Goal: Submit feedback/report problem

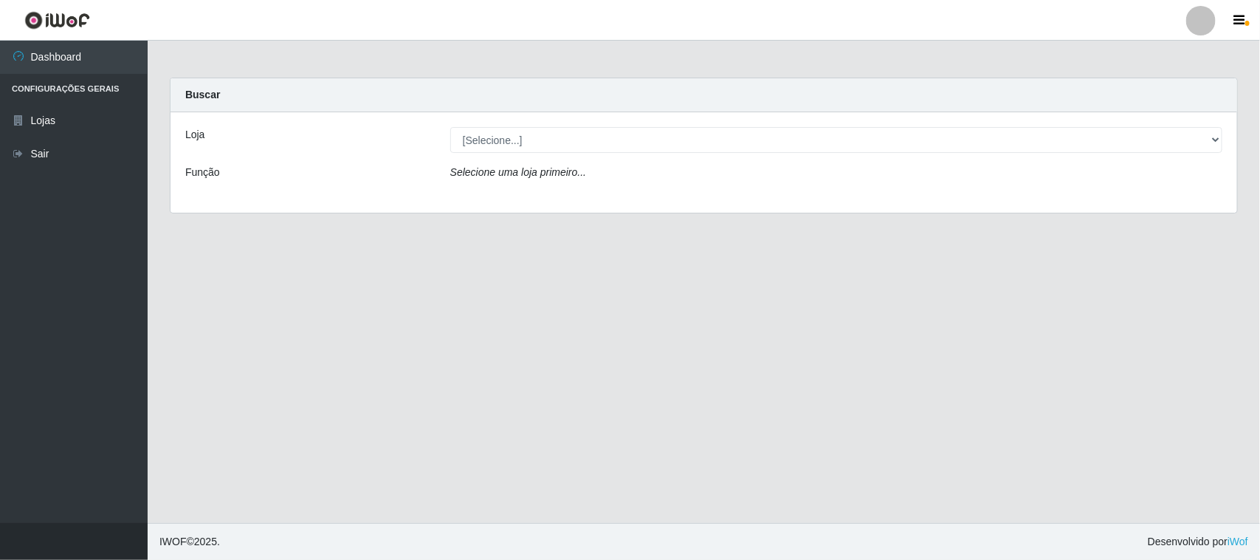
click at [566, 129] on select "[Selecione...] Nordestão - [GEOGRAPHIC_DATA]" at bounding box center [836, 140] width 772 height 26
select select "420"
click at [450, 127] on select "[Selecione...] Nordestão - [GEOGRAPHIC_DATA]" at bounding box center [836, 140] width 772 height 26
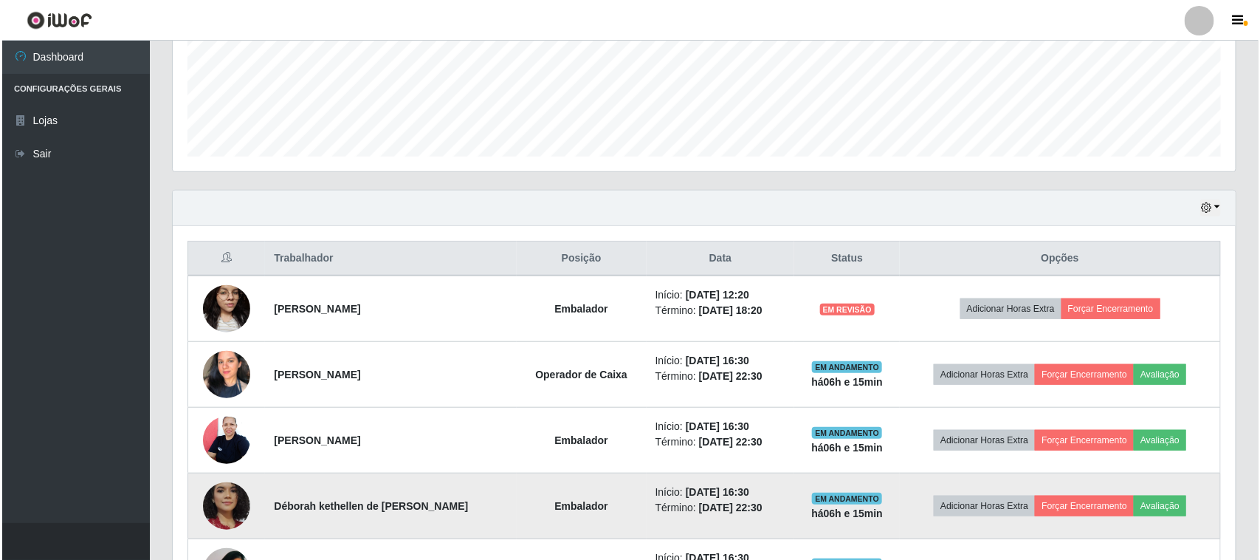
scroll to position [488, 0]
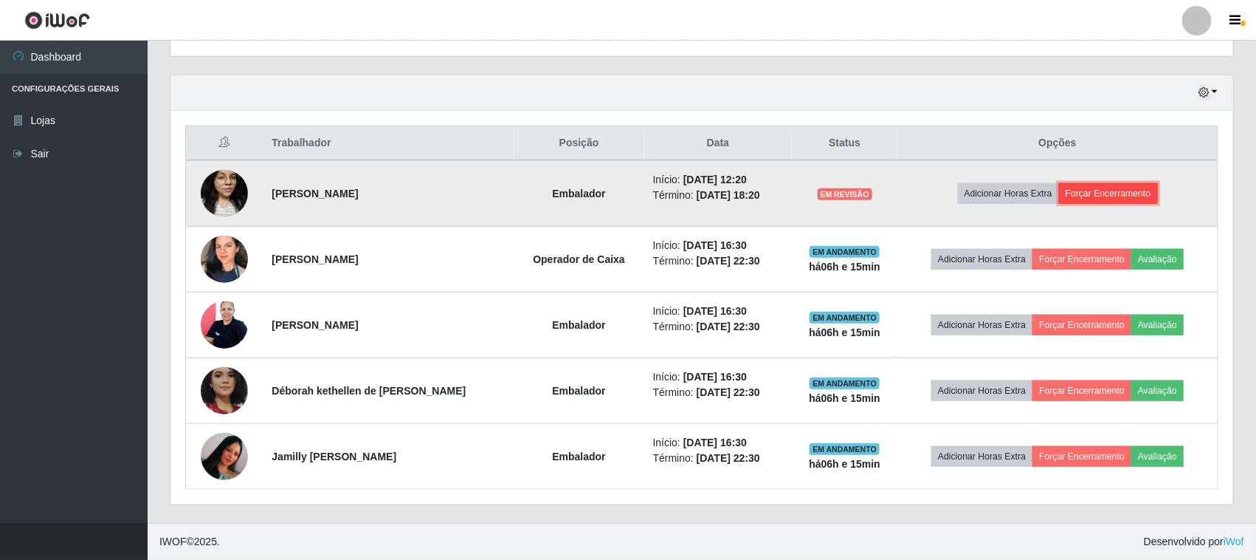
click at [1104, 198] on button "Forçar Encerramento" at bounding box center [1108, 193] width 99 height 21
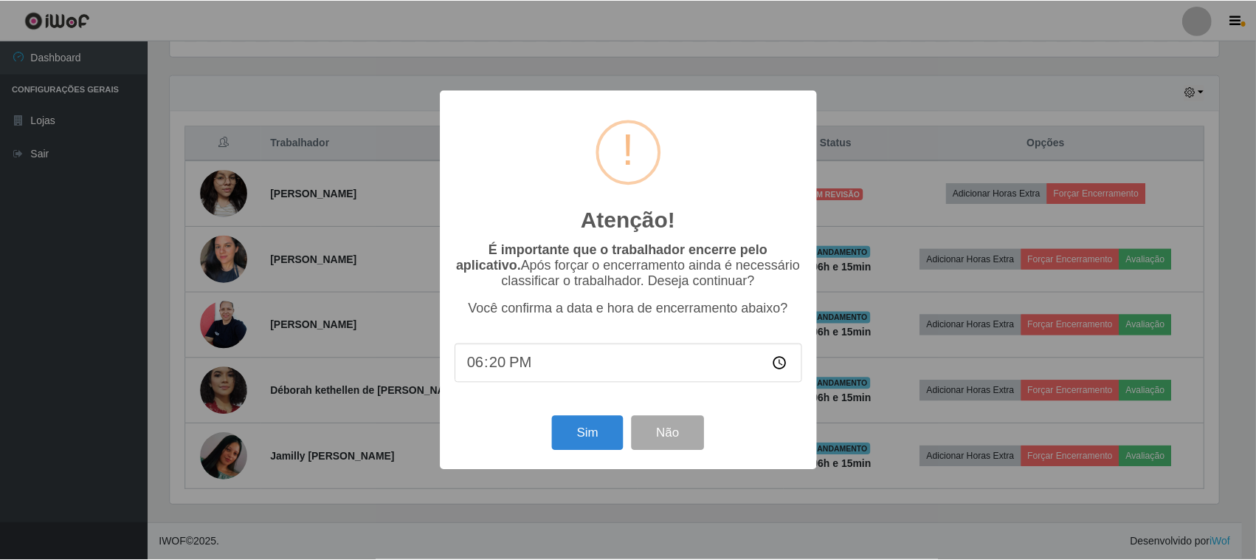
scroll to position [307, 1053]
click at [565, 440] on button "Sim" at bounding box center [590, 433] width 72 height 35
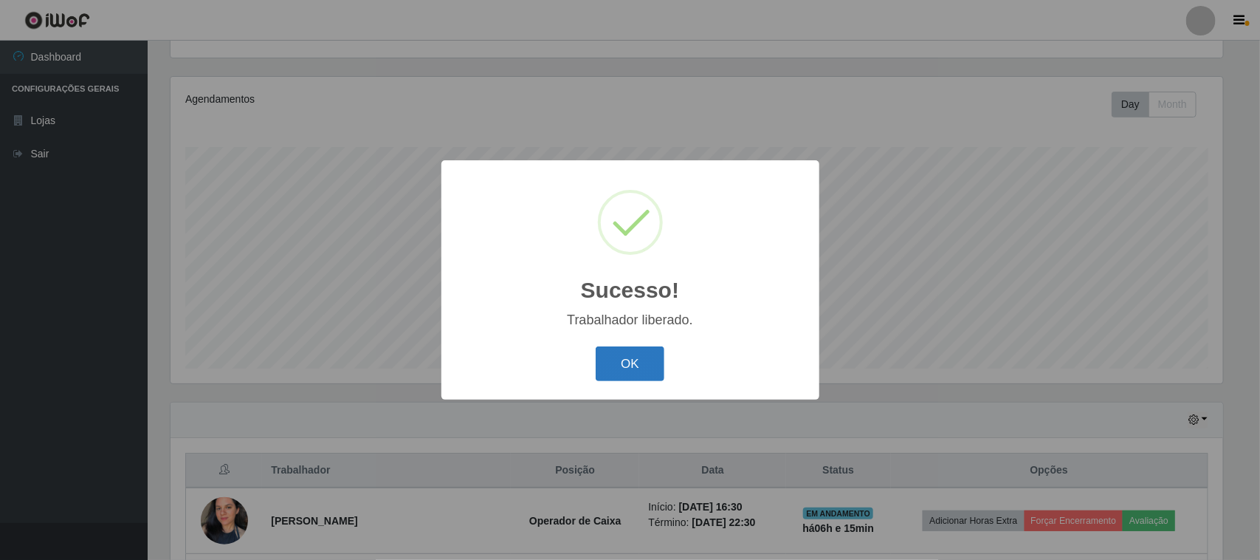
click at [644, 371] on button "OK" at bounding box center [630, 363] width 69 height 35
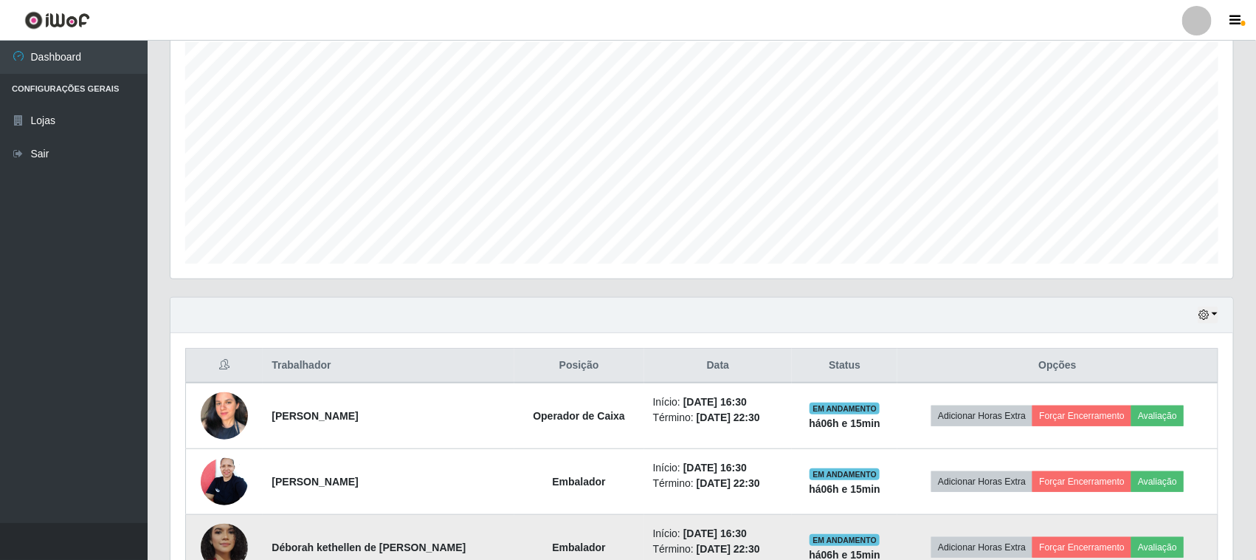
scroll to position [422, 0]
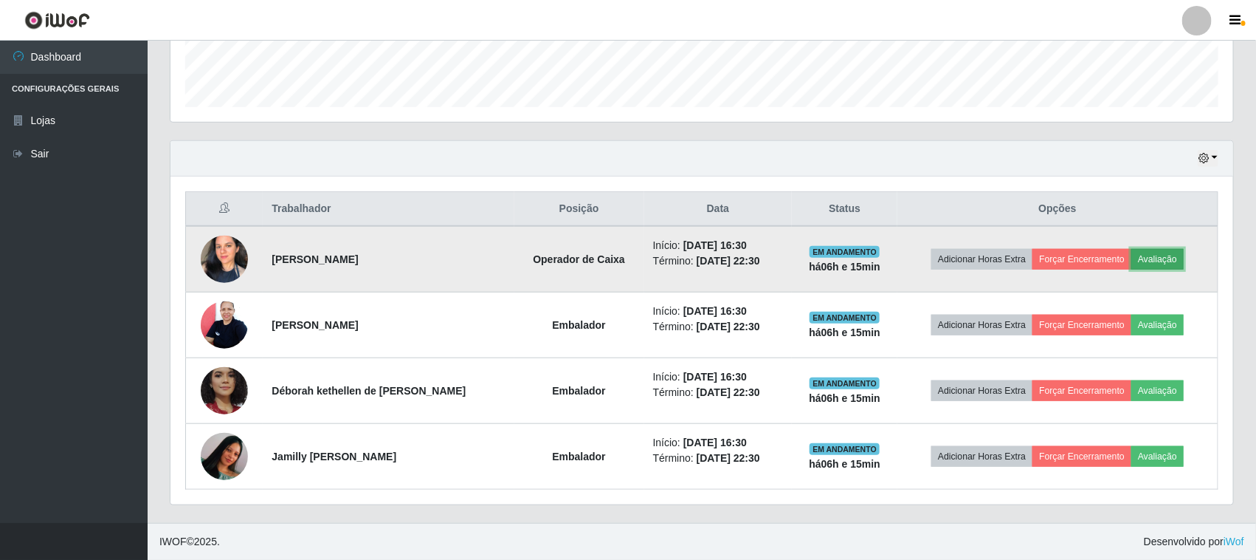
click at [1174, 266] on button "Avaliação" at bounding box center [1158, 259] width 52 height 21
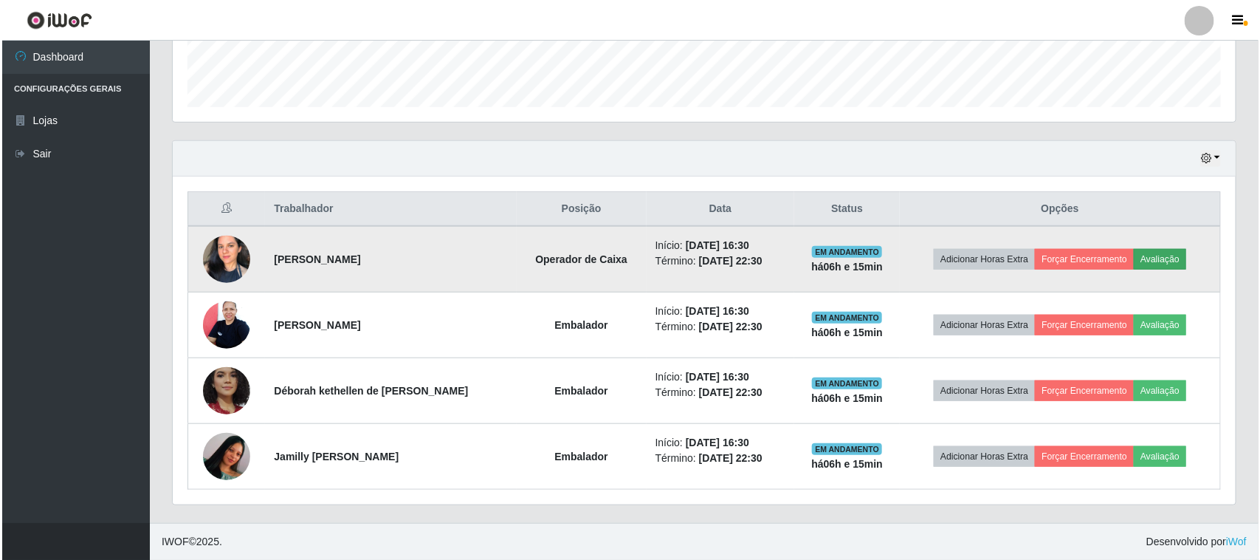
scroll to position [307, 1053]
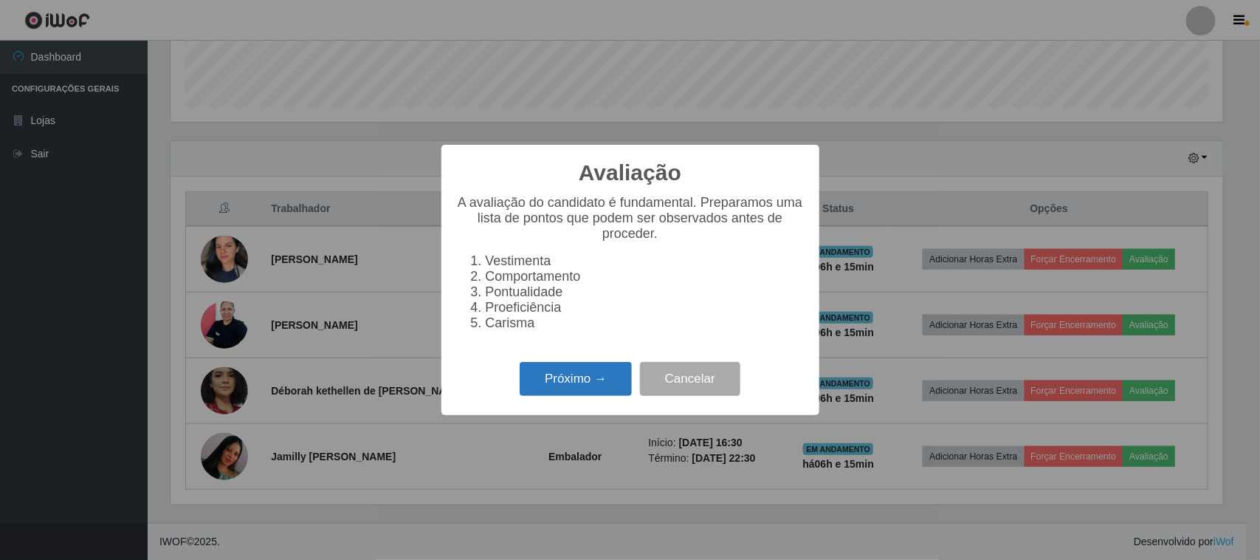
click at [529, 395] on button "Próximo →" at bounding box center [576, 379] width 112 height 35
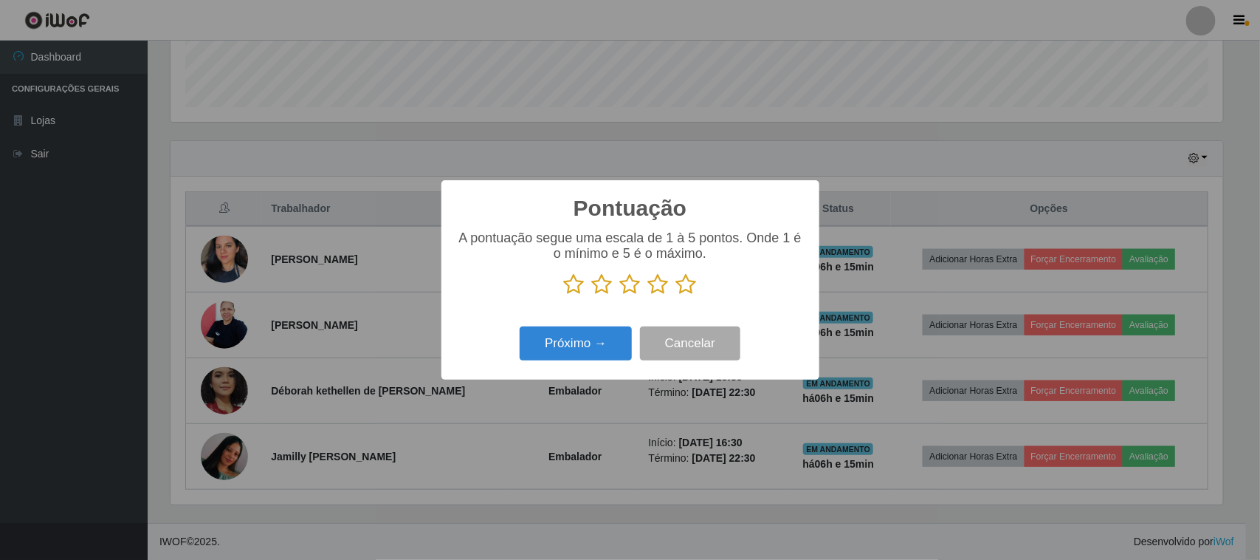
scroll to position [737931, 737184]
click at [679, 290] on icon at bounding box center [686, 284] width 21 height 22
click at [676, 295] on input "radio" at bounding box center [676, 295] width 0 height 0
click at [580, 344] on button "Próximo →" at bounding box center [576, 343] width 112 height 35
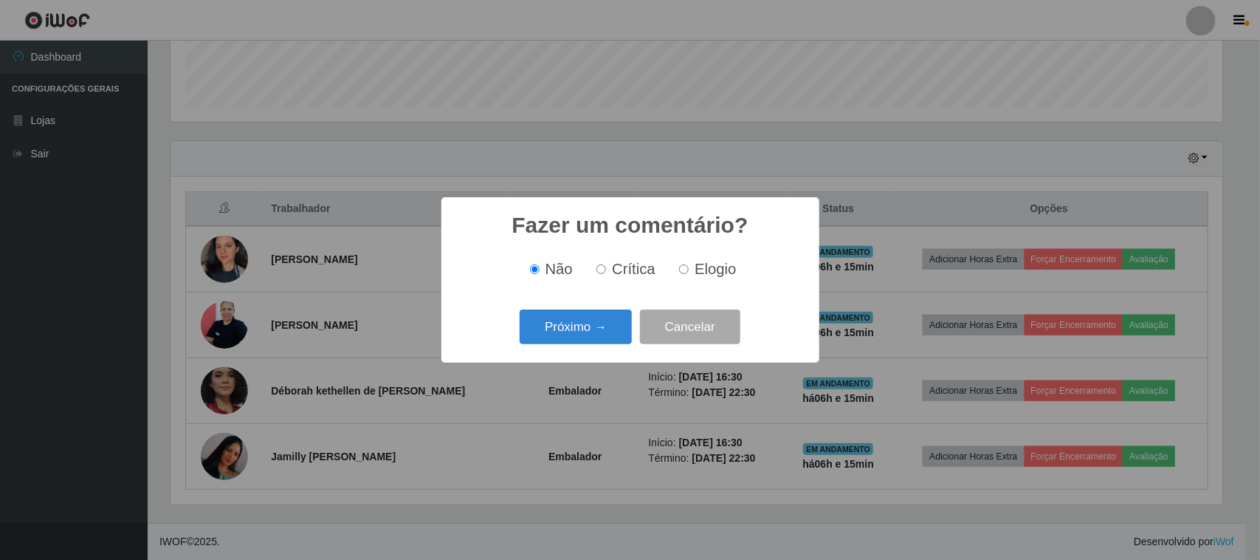
click at [695, 273] on span "Elogio" at bounding box center [715, 269] width 41 height 16
click at [689, 273] on input "Elogio" at bounding box center [684, 269] width 10 height 10
radio input "true"
click at [607, 331] on button "Próximo →" at bounding box center [576, 326] width 112 height 35
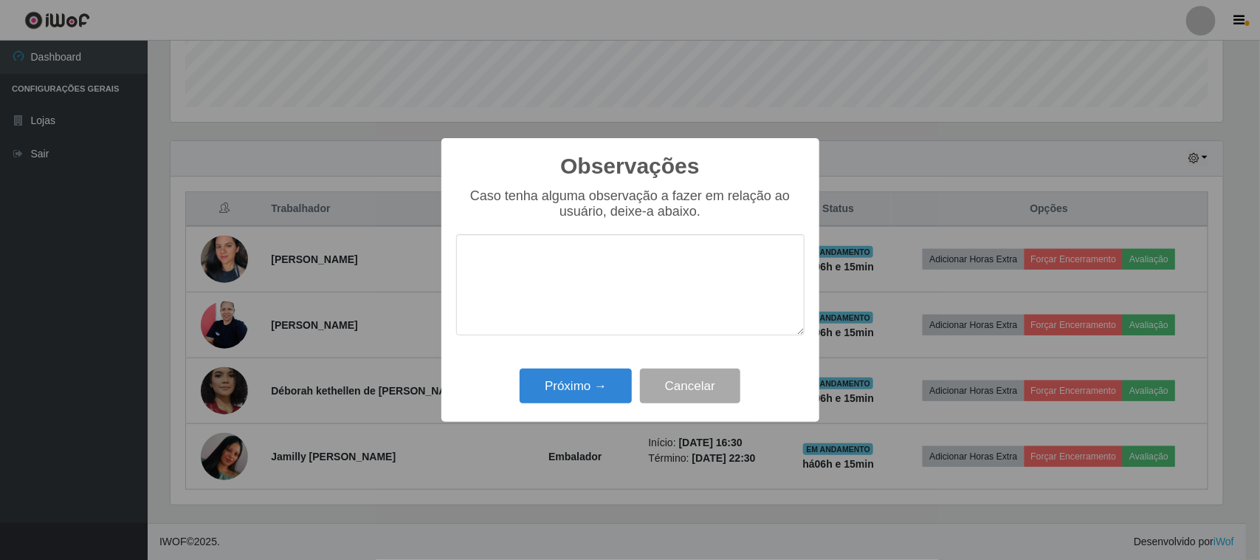
click at [717, 264] on textarea at bounding box center [630, 284] width 348 height 101
type textarea "pontual"
click at [568, 377] on button "Próximo →" at bounding box center [576, 385] width 112 height 35
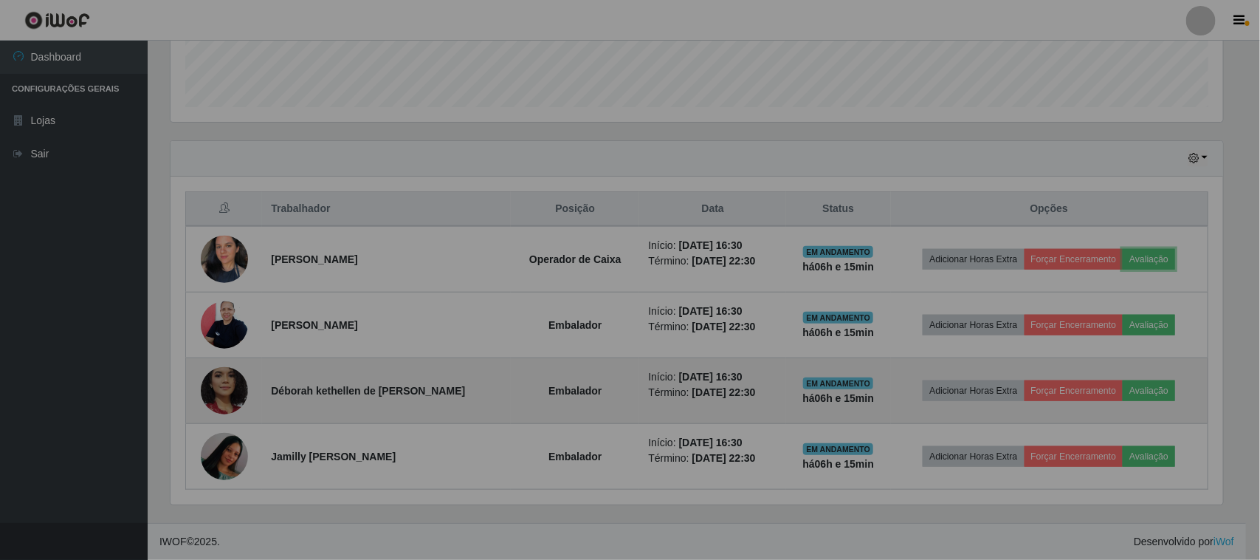
scroll to position [307, 1063]
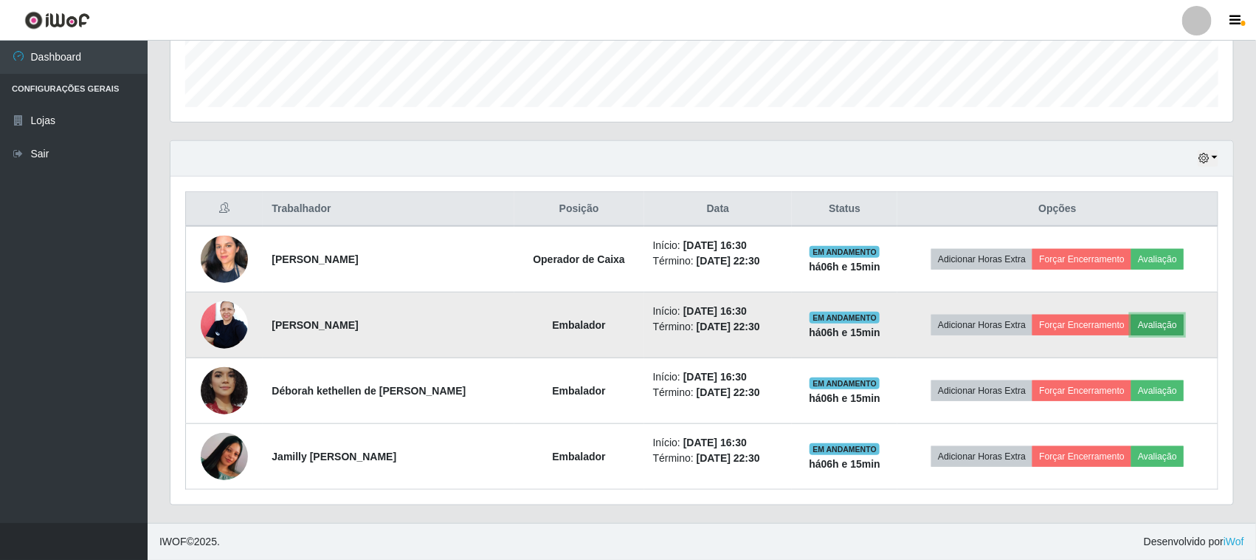
click at [1170, 319] on button "Avaliação" at bounding box center [1158, 324] width 52 height 21
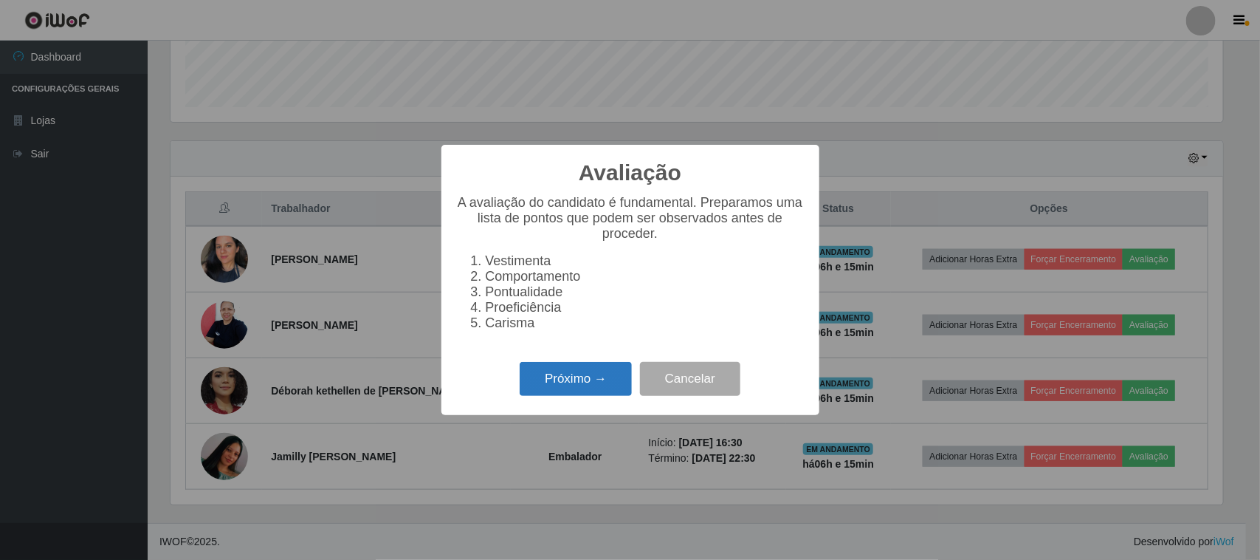
click at [565, 396] on button "Próximo →" at bounding box center [576, 379] width 112 height 35
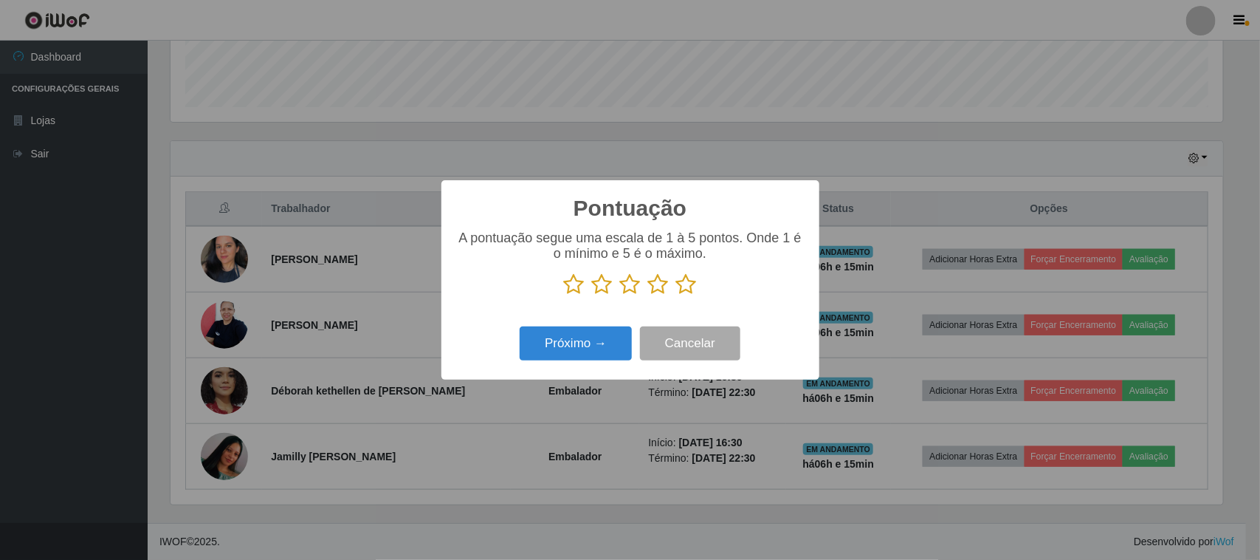
click at [687, 289] on icon at bounding box center [686, 284] width 21 height 22
click at [676, 295] on input "radio" at bounding box center [676, 295] width 0 height 0
click at [549, 353] on button "Próximo →" at bounding box center [576, 343] width 112 height 35
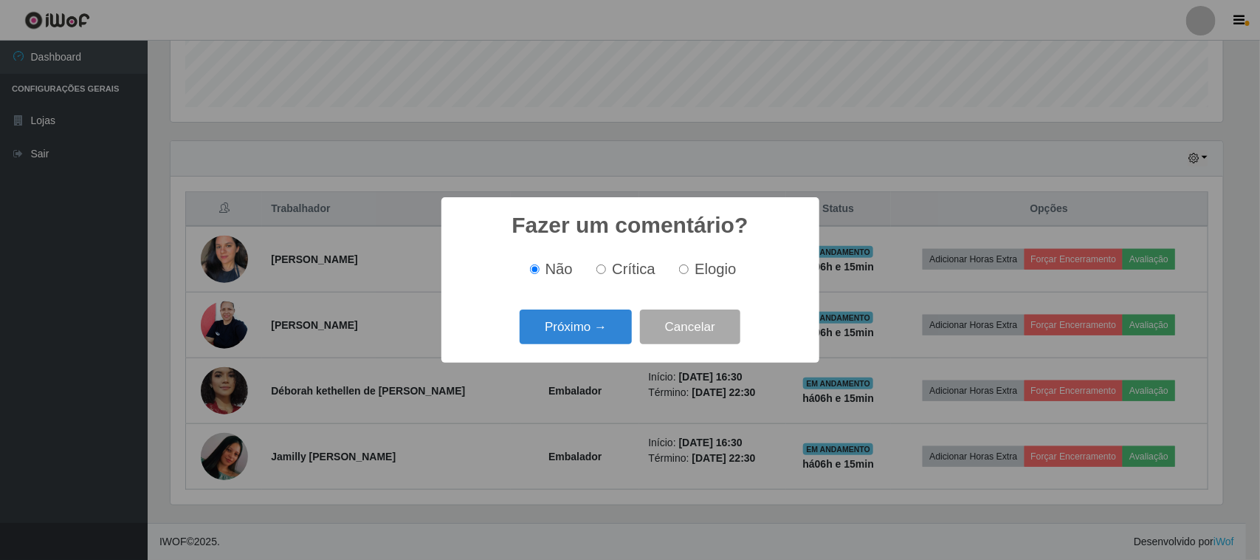
click at [688, 264] on label "Elogio" at bounding box center [704, 269] width 63 height 17
click at [688, 264] on input "Elogio" at bounding box center [684, 269] width 10 height 10
radio input "true"
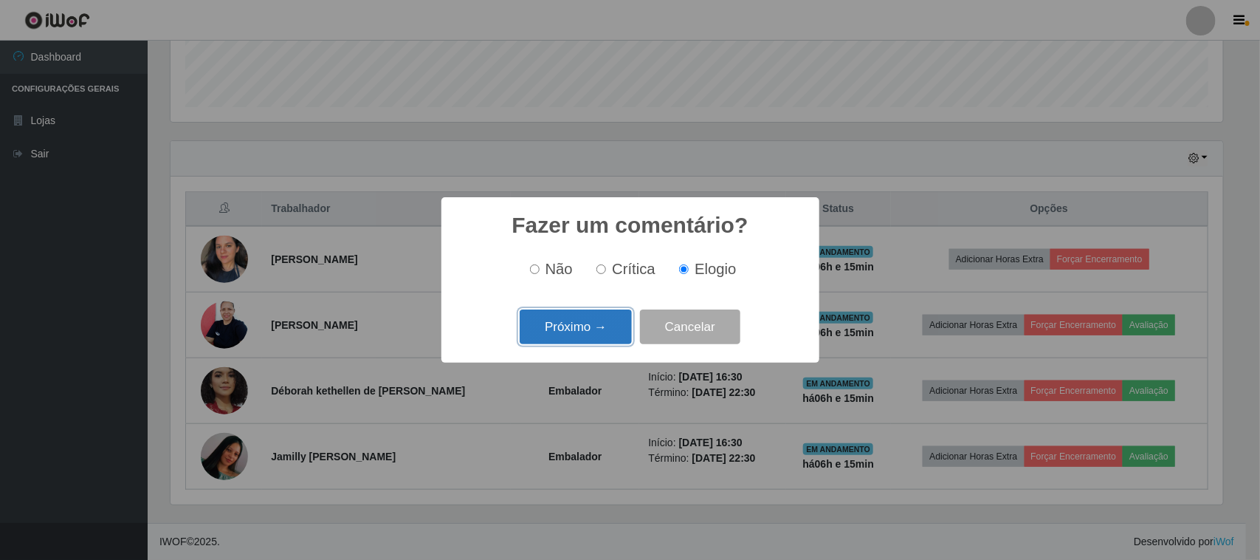
click at [594, 323] on button "Próximo →" at bounding box center [576, 326] width 112 height 35
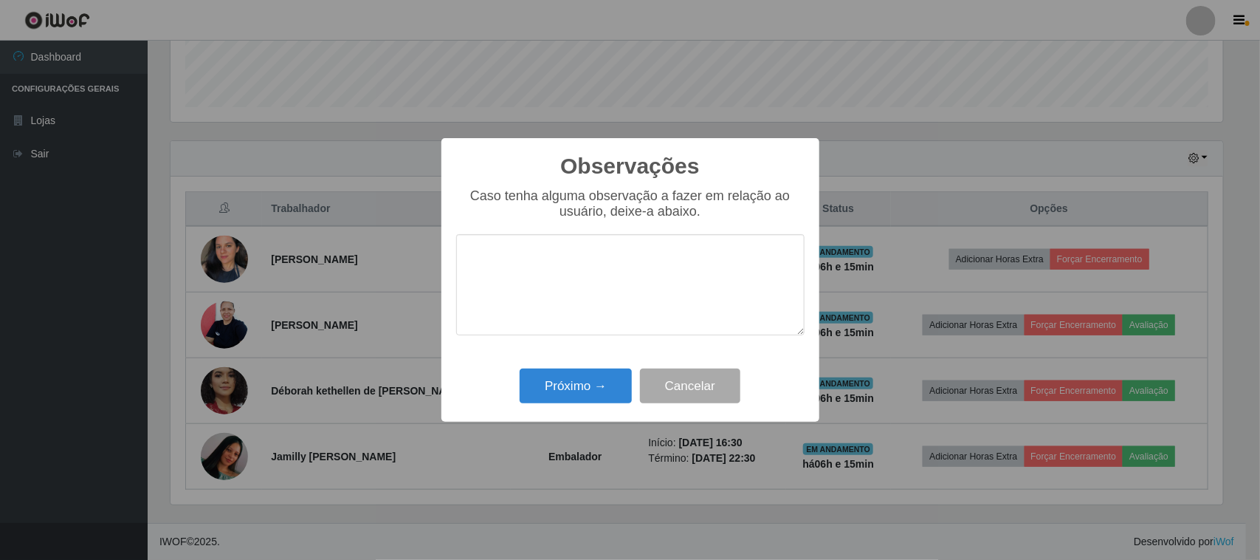
click at [640, 277] on textarea at bounding box center [630, 284] width 348 height 101
type textarea "pontual"
click at [588, 375] on button "Próximo →" at bounding box center [576, 385] width 112 height 35
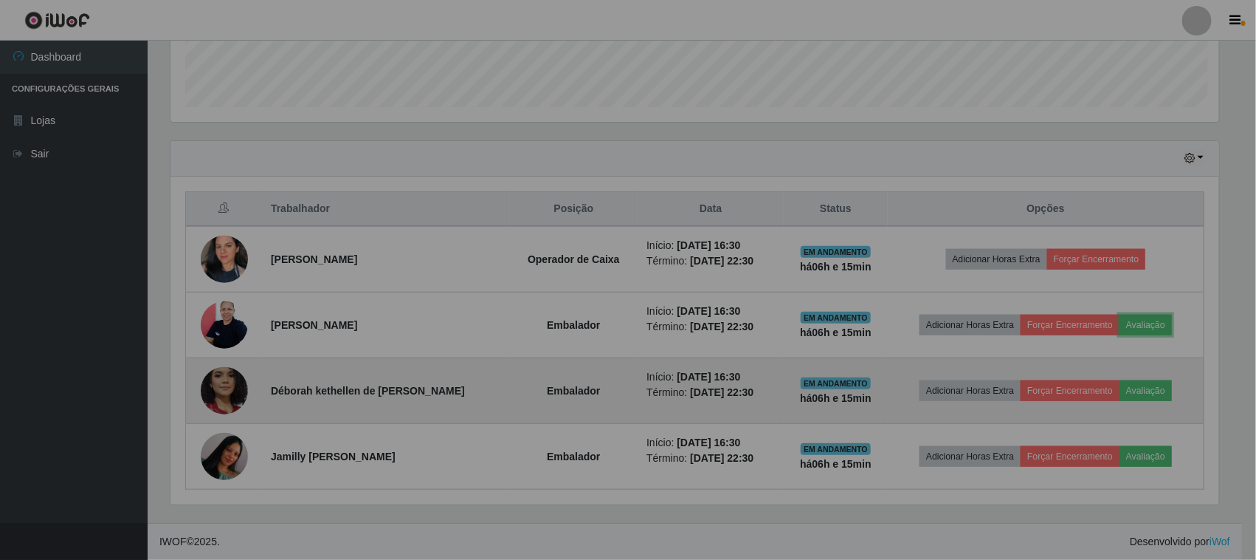
scroll to position [307, 1063]
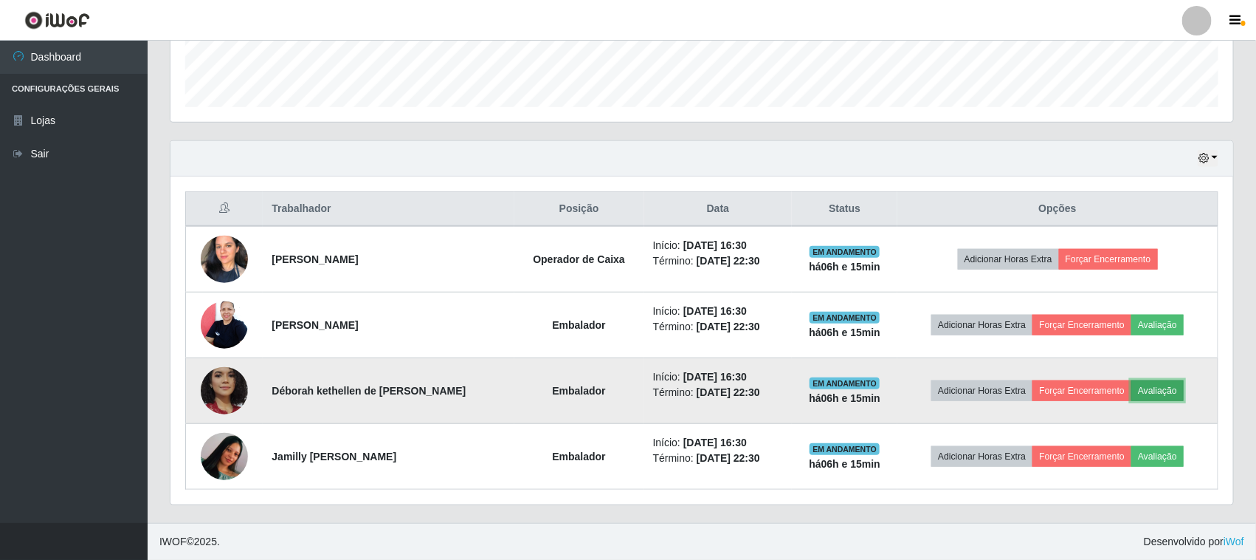
click at [1179, 393] on button "Avaliação" at bounding box center [1158, 390] width 52 height 21
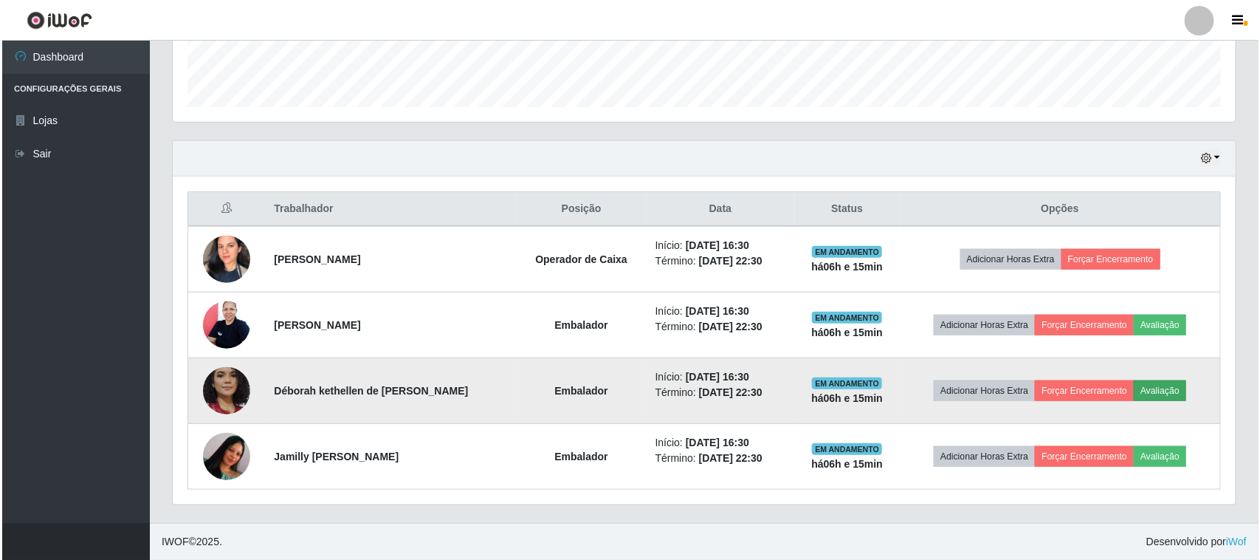
scroll to position [307, 1053]
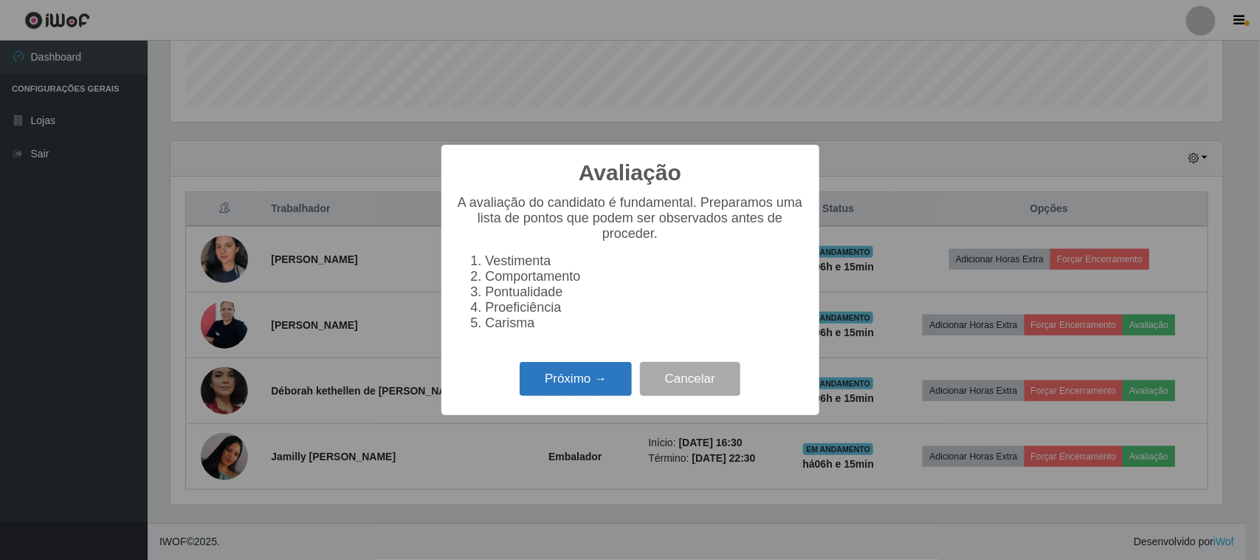
click at [574, 382] on button "Próximo →" at bounding box center [576, 379] width 112 height 35
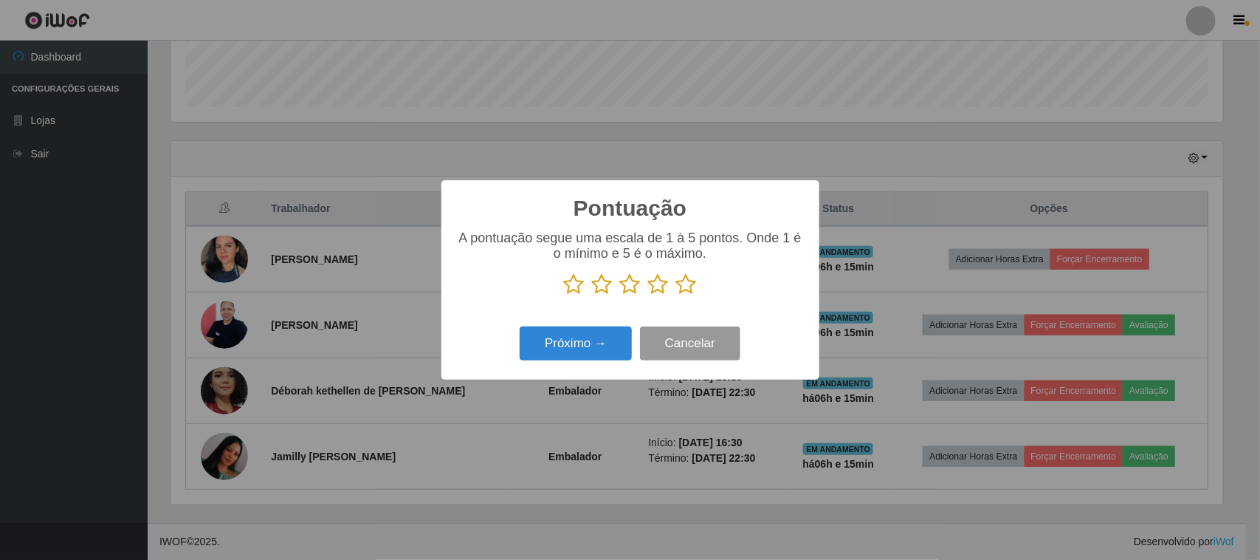
scroll to position [0, 0]
click at [692, 290] on icon at bounding box center [686, 284] width 21 height 22
click at [676, 295] on input "radio" at bounding box center [676, 295] width 0 height 0
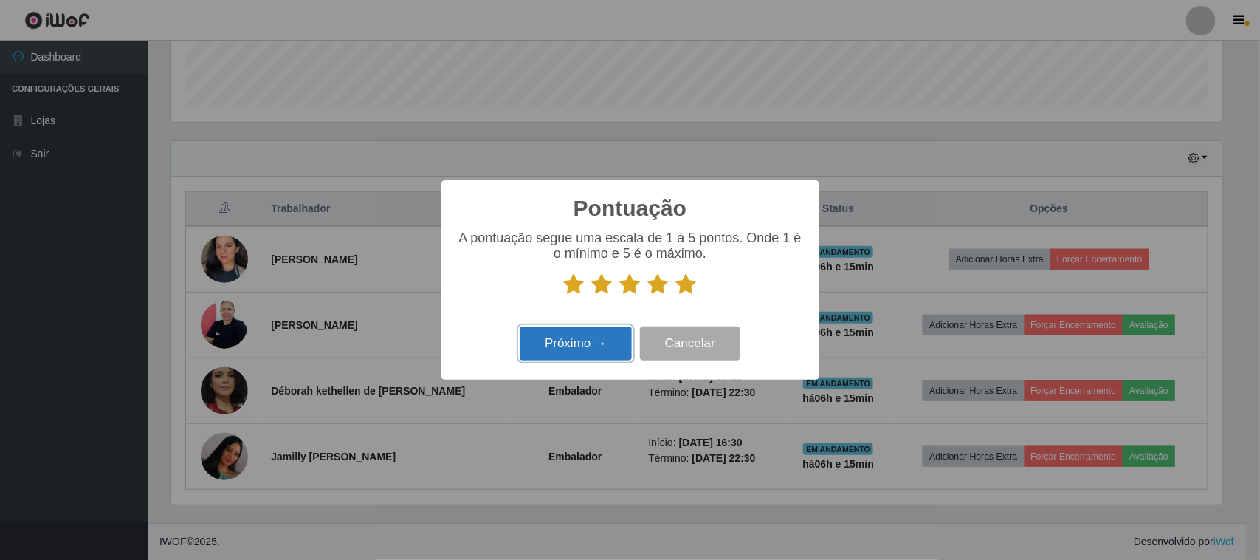
click at [576, 337] on button "Próximo →" at bounding box center [576, 343] width 112 height 35
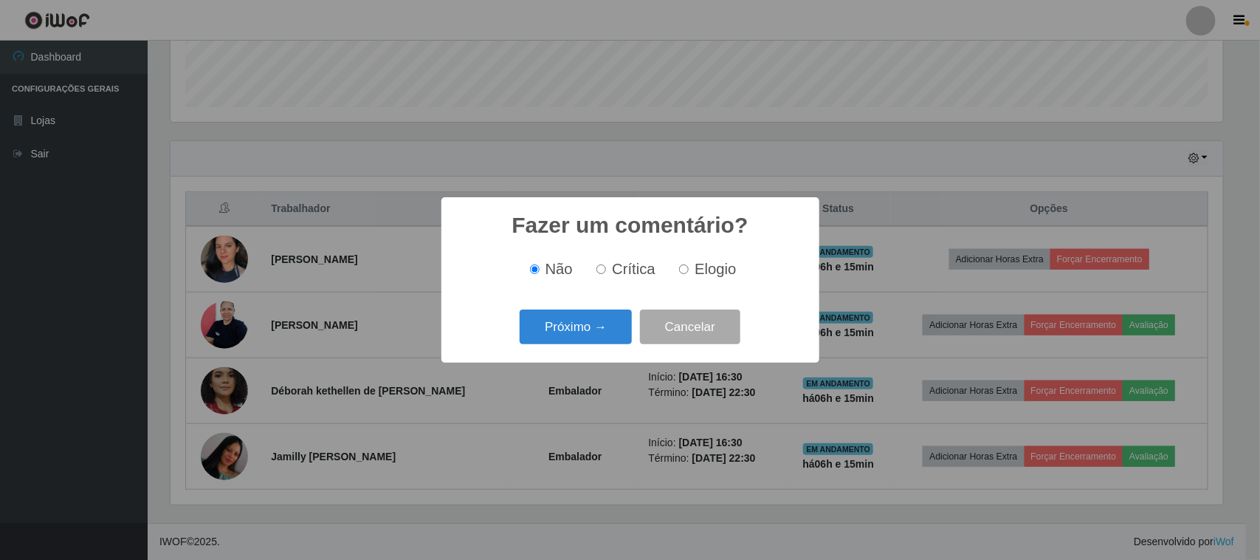
click at [691, 284] on div "Não Crítica Elogio" at bounding box center [630, 269] width 348 height 44
drag, startPoint x: 683, startPoint y: 275, endPoint x: 618, endPoint y: 312, distance: 74.4
click at [681, 278] on label "Elogio" at bounding box center [704, 269] width 63 height 17
click at [681, 274] on input "Elogio" at bounding box center [684, 269] width 10 height 10
radio input "true"
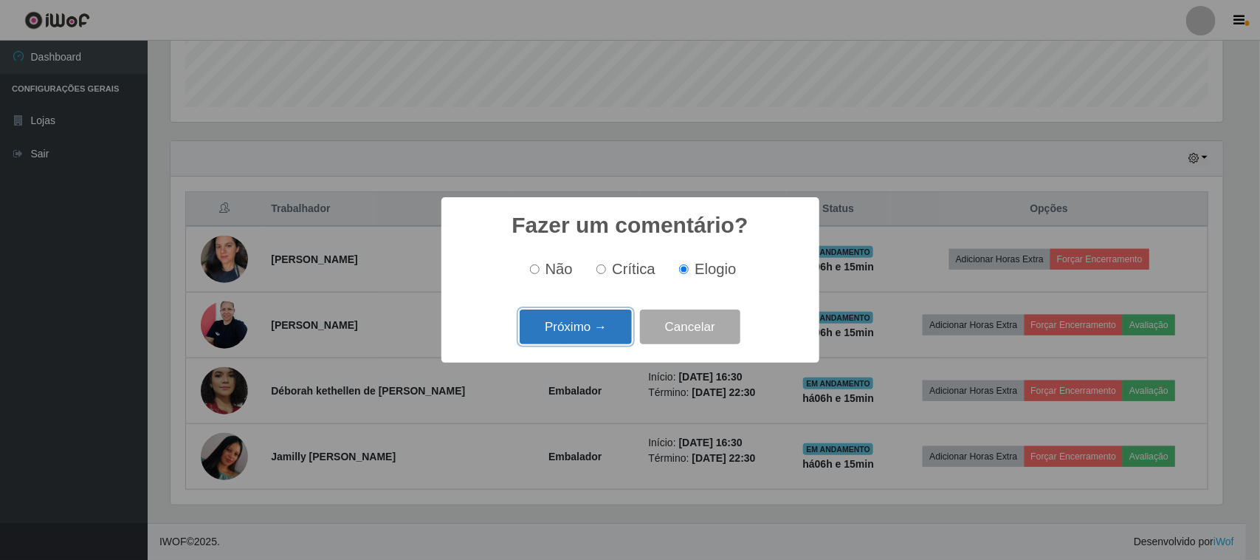
click at [583, 326] on button "Próximo →" at bounding box center [576, 326] width 112 height 35
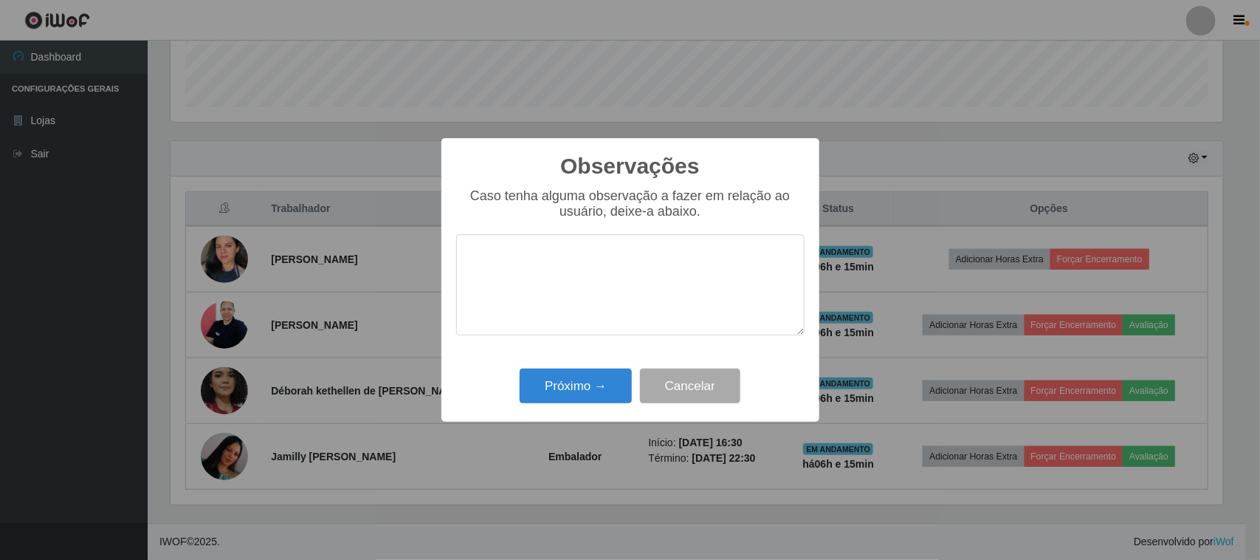
click at [642, 264] on textarea at bounding box center [630, 284] width 348 height 101
type textarea "p"
type textarea "pontual"
click at [621, 381] on button "Próximo →" at bounding box center [576, 385] width 112 height 35
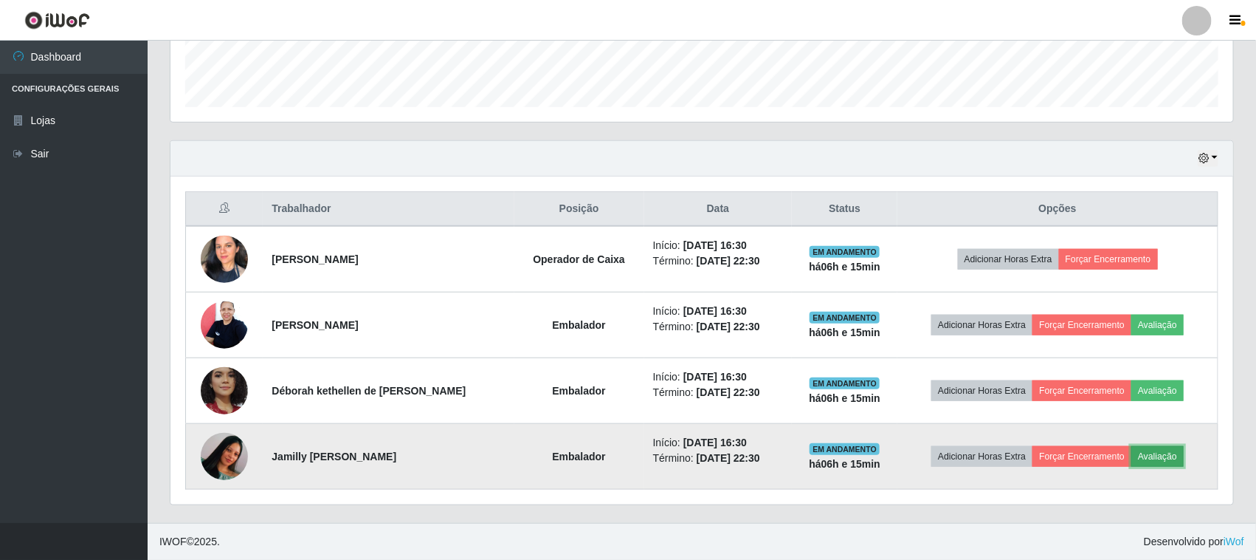
click at [1149, 460] on button "Avaliação" at bounding box center [1158, 456] width 52 height 21
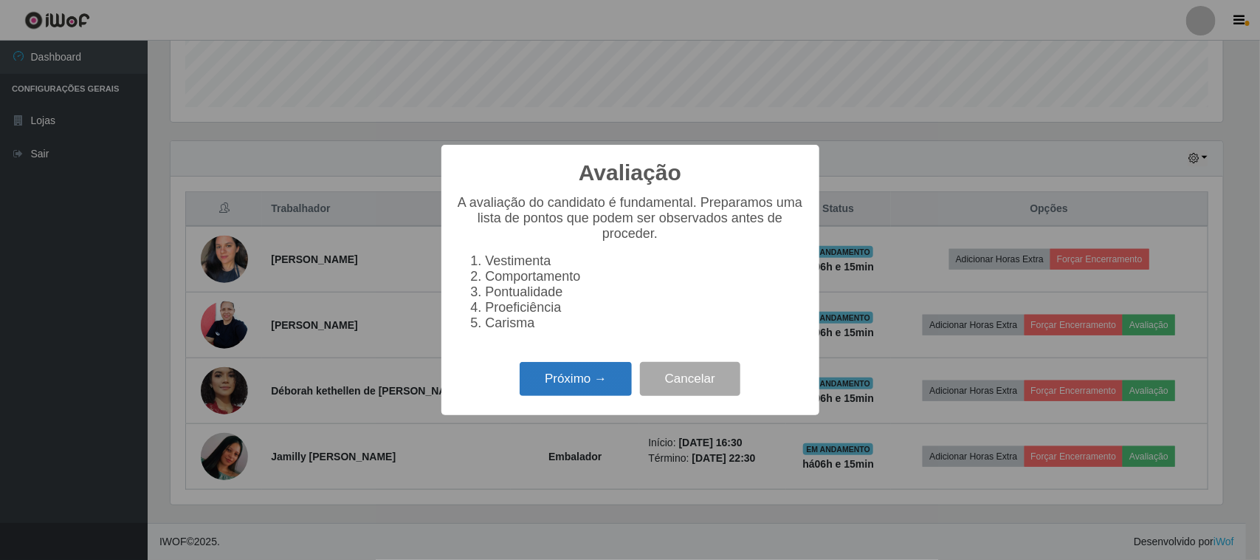
click at [532, 379] on button "Próximo →" at bounding box center [576, 379] width 112 height 35
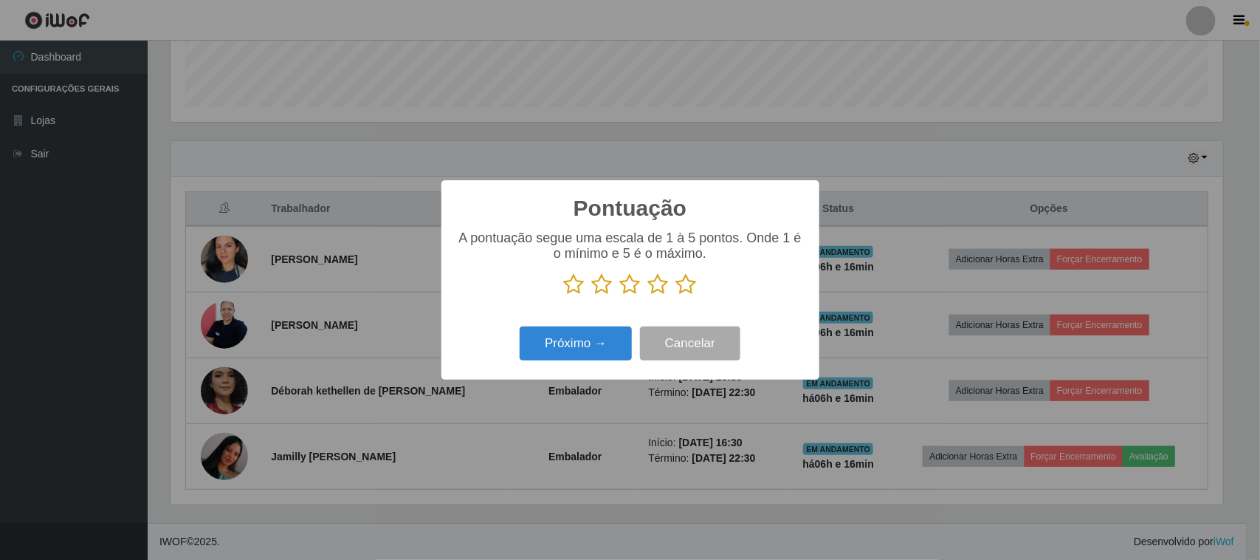
click at [685, 290] on icon at bounding box center [686, 284] width 21 height 22
click at [676, 295] on input "radio" at bounding box center [676, 295] width 0 height 0
click at [600, 329] on button "Próximo →" at bounding box center [576, 343] width 112 height 35
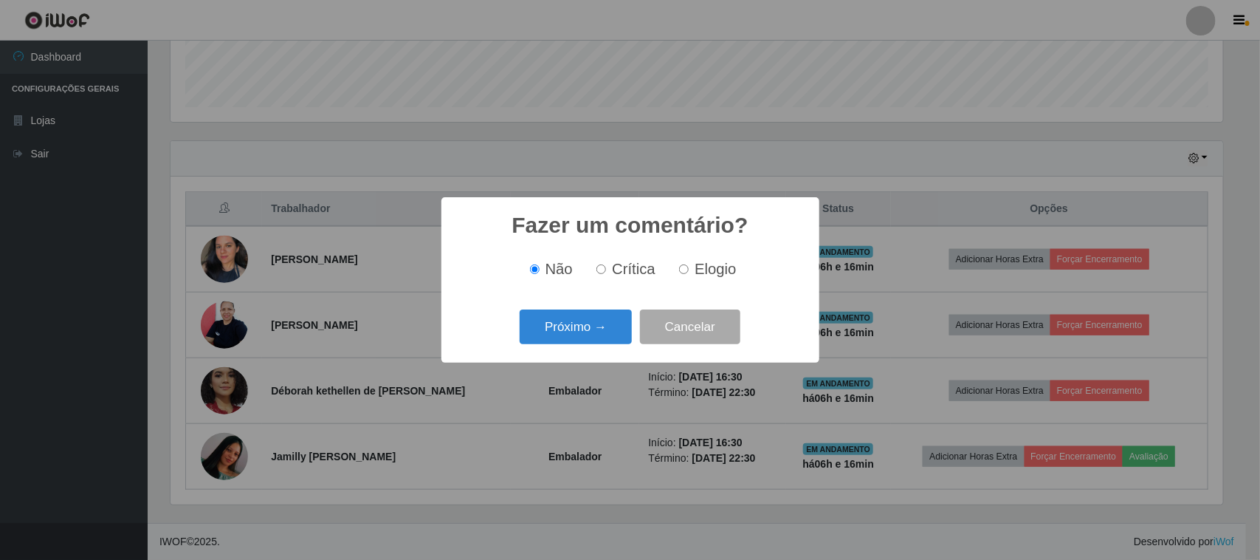
click at [715, 274] on span "Elogio" at bounding box center [715, 269] width 41 height 16
click at [689, 274] on input "Elogio" at bounding box center [684, 269] width 10 height 10
radio input "true"
click at [536, 321] on button "Próximo →" at bounding box center [576, 326] width 112 height 35
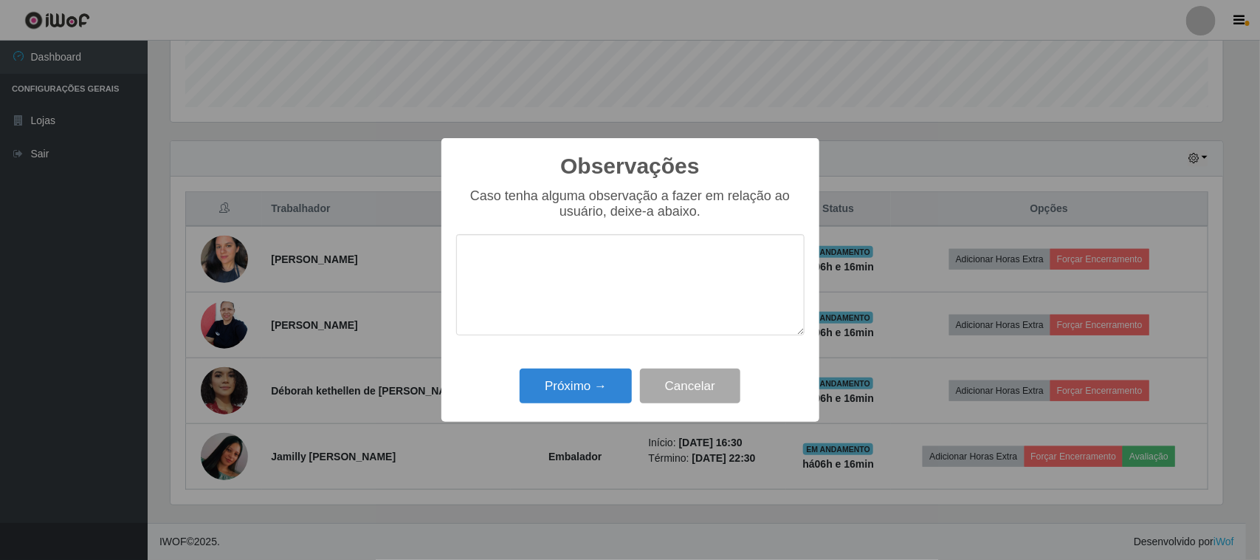
click at [658, 267] on textarea at bounding box center [630, 284] width 348 height 101
type textarea "pontual"
click at [537, 381] on button "Próximo →" at bounding box center [576, 385] width 112 height 35
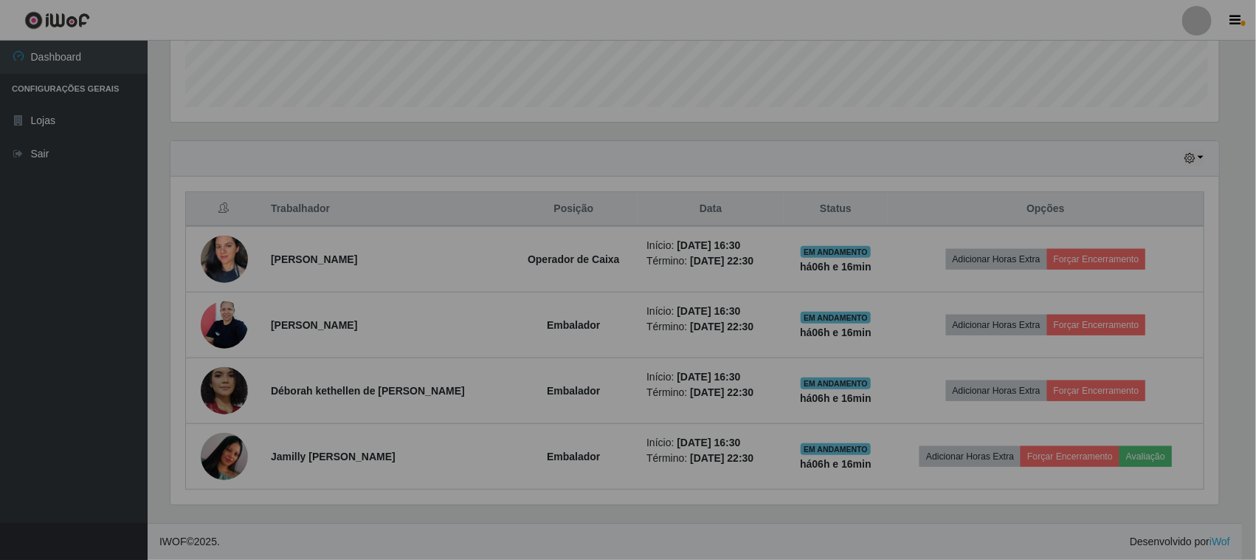
scroll to position [307, 1063]
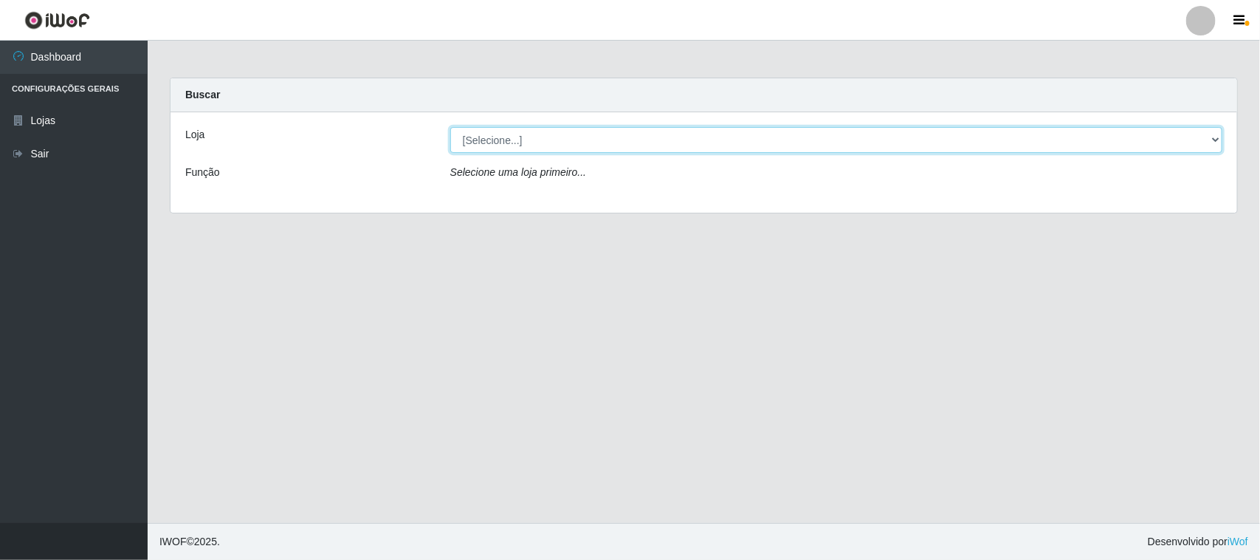
click at [472, 139] on select "[Selecione...] Nordestão - [GEOGRAPHIC_DATA]" at bounding box center [836, 140] width 772 height 26
select select "420"
click at [450, 127] on select "[Selecione...] Nordestão - [GEOGRAPHIC_DATA]" at bounding box center [836, 140] width 772 height 26
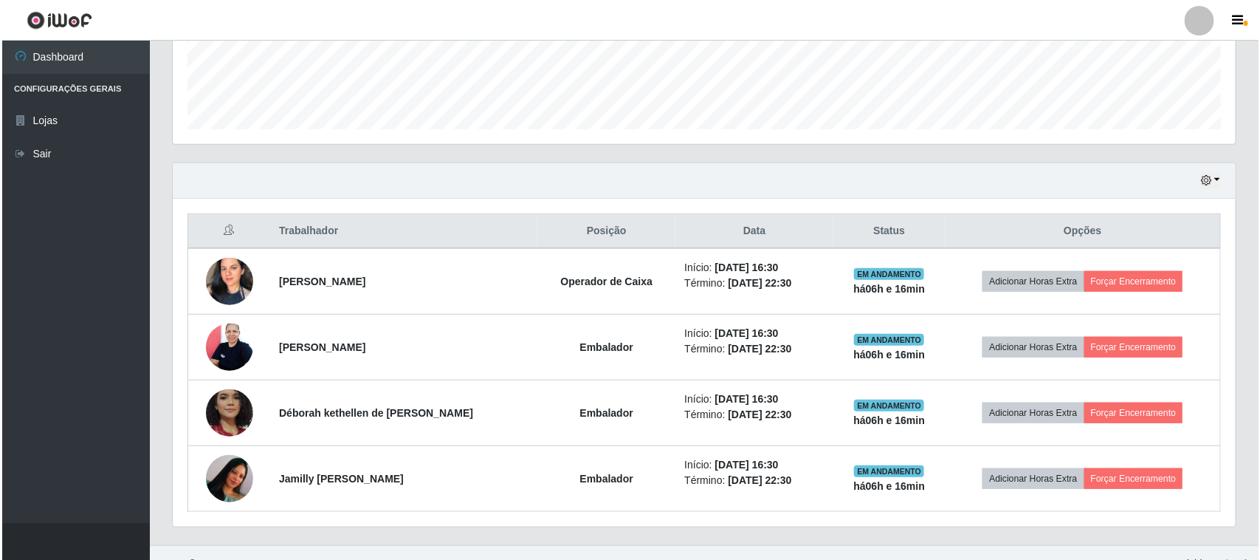
scroll to position [422, 0]
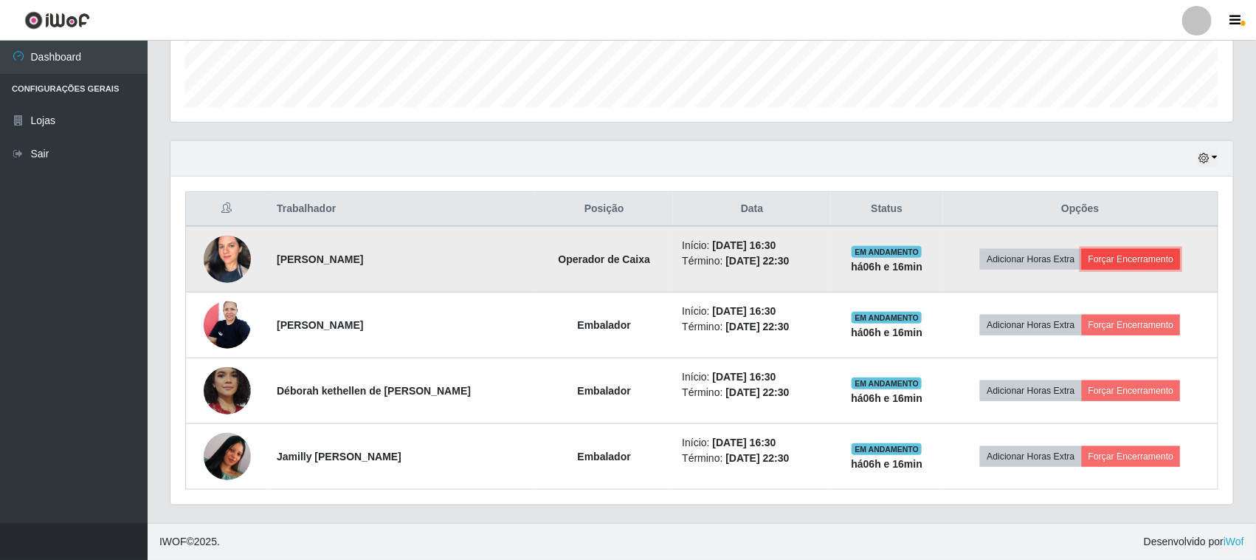
click at [1120, 264] on button "Forçar Encerramento" at bounding box center [1131, 259] width 99 height 21
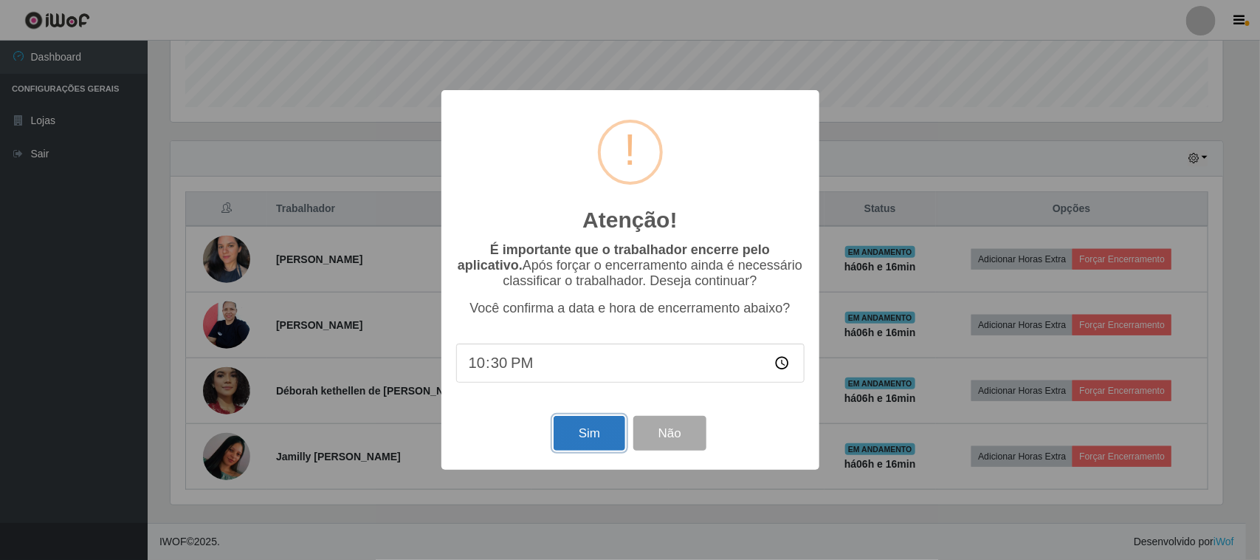
click at [607, 430] on button "Sim" at bounding box center [590, 433] width 72 height 35
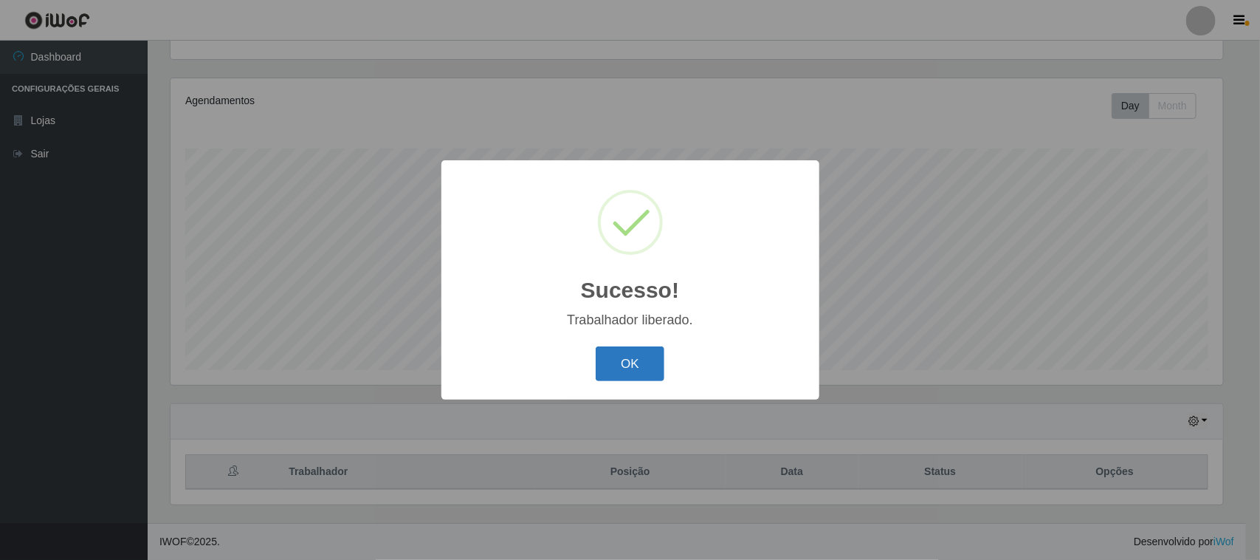
click at [621, 353] on button "OK" at bounding box center [630, 363] width 69 height 35
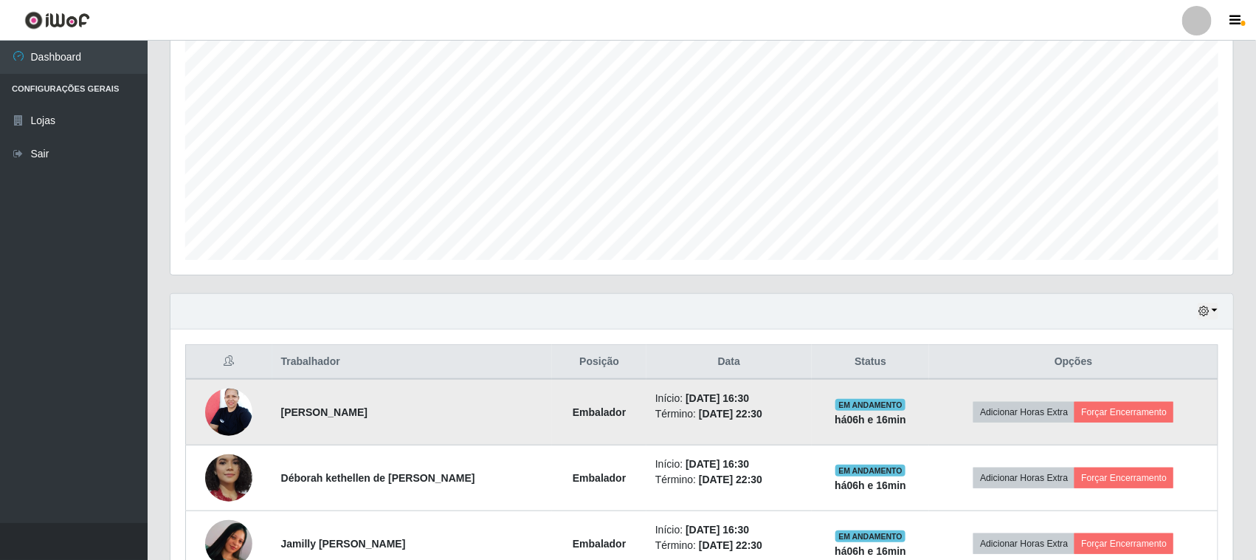
scroll to position [357, 0]
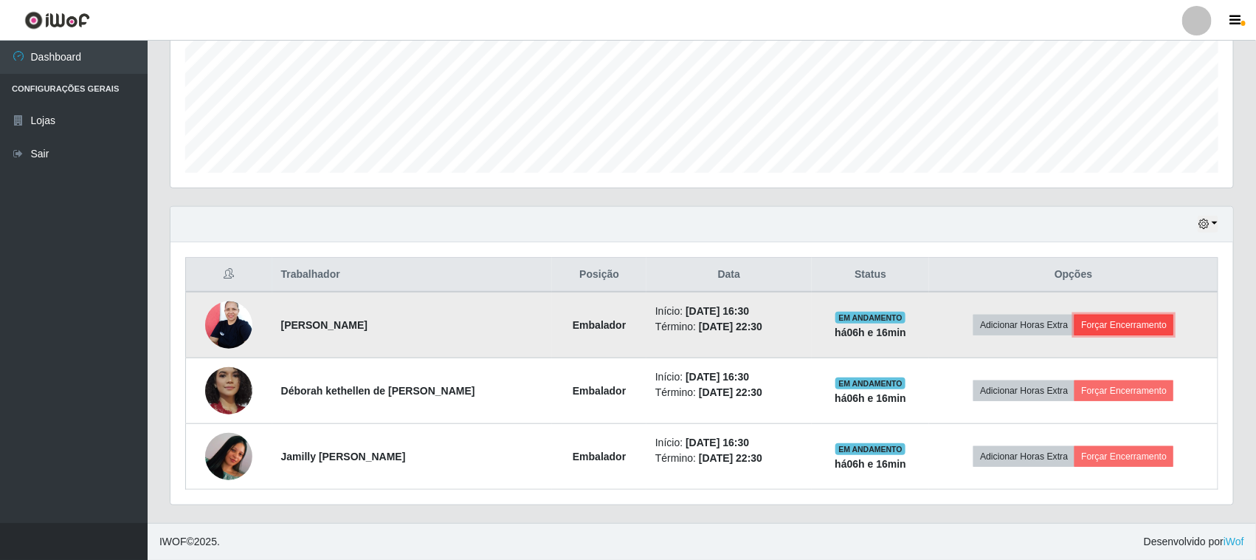
click at [1104, 321] on button "Forçar Encerramento" at bounding box center [1124, 324] width 99 height 21
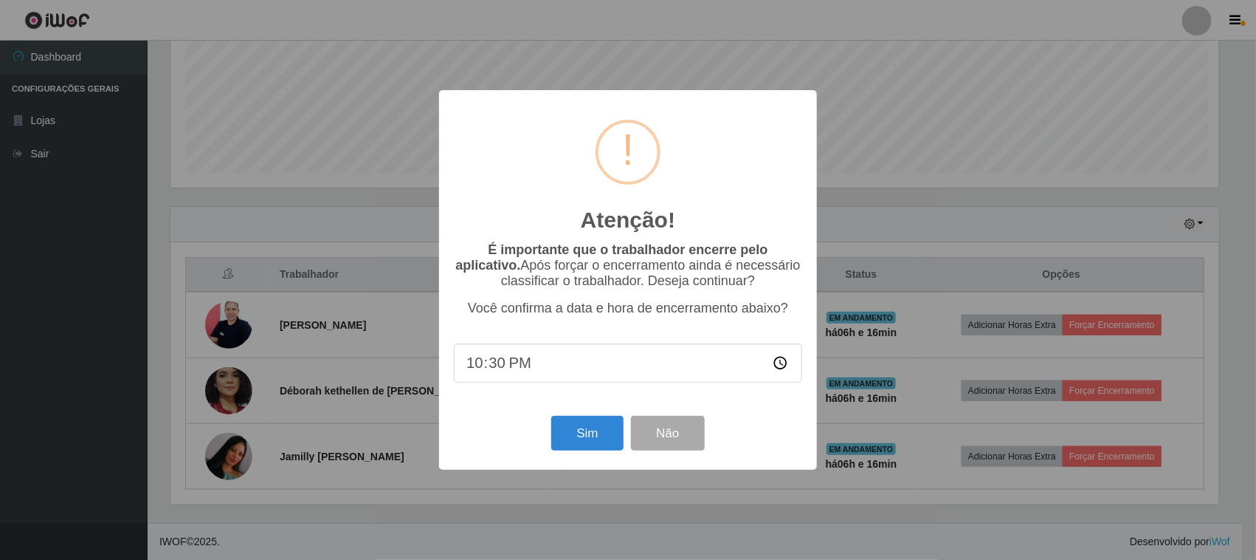
scroll to position [307, 1053]
click at [596, 447] on button "Sim" at bounding box center [590, 433] width 72 height 35
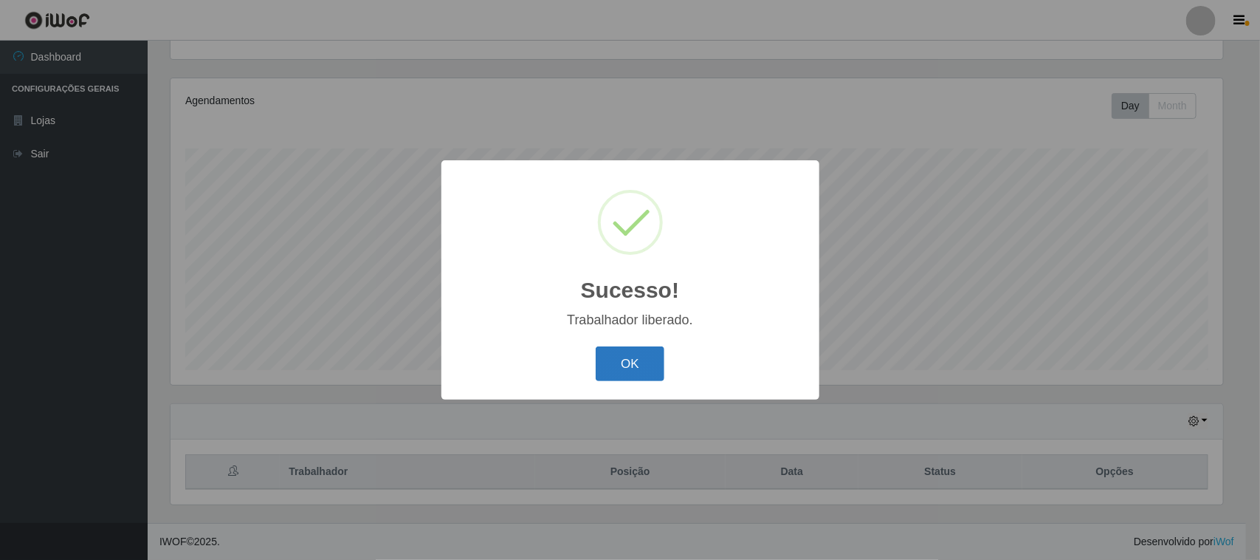
click at [625, 366] on button "OK" at bounding box center [630, 363] width 69 height 35
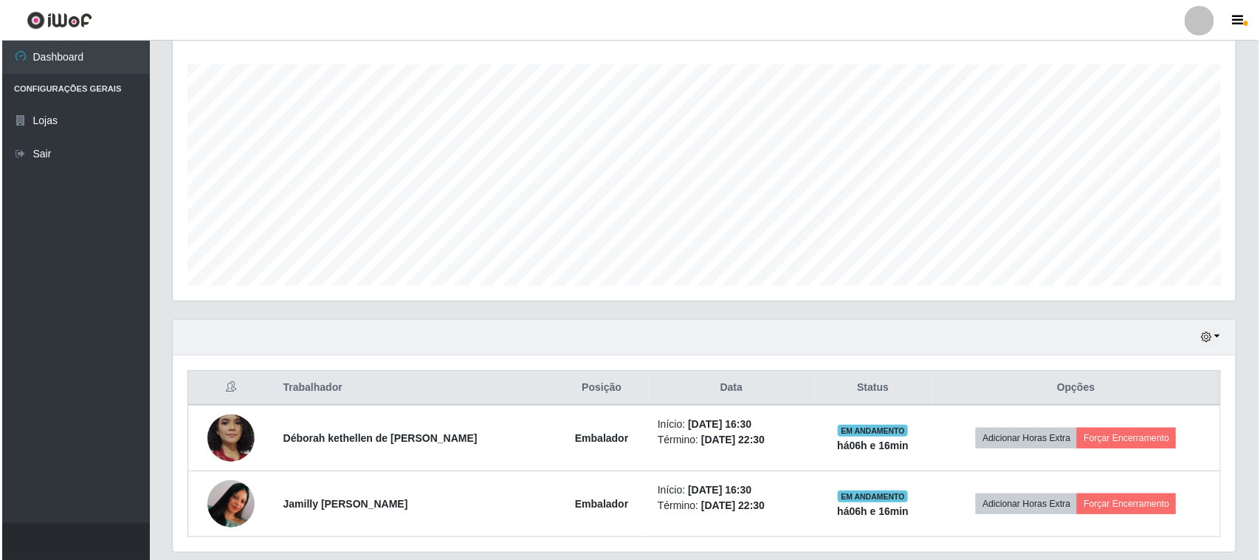
scroll to position [252, 0]
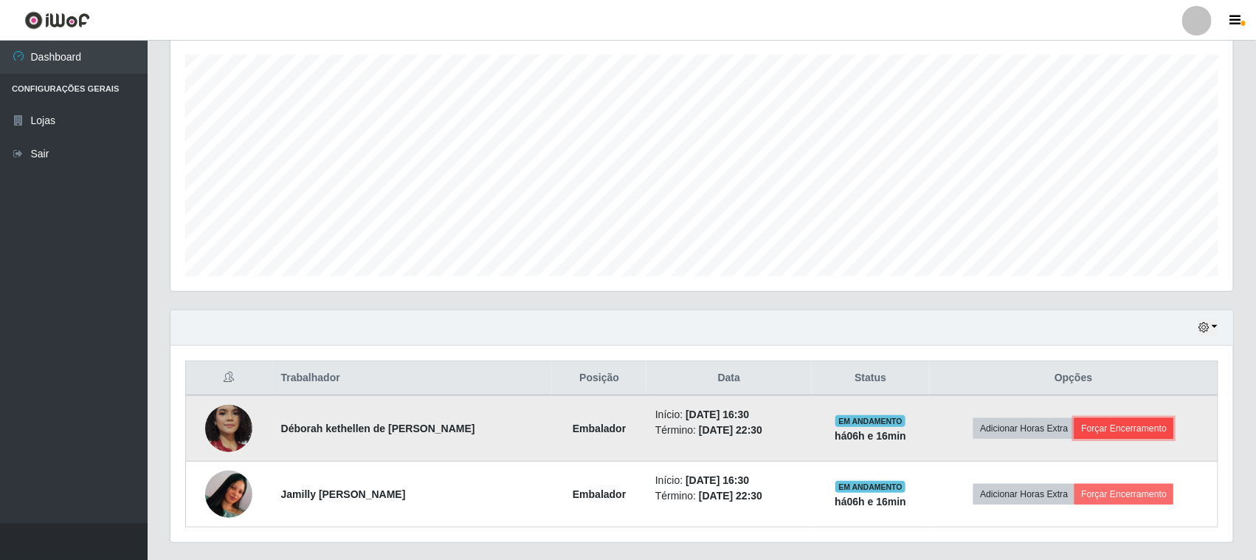
click at [1130, 421] on button "Forçar Encerramento" at bounding box center [1124, 428] width 99 height 21
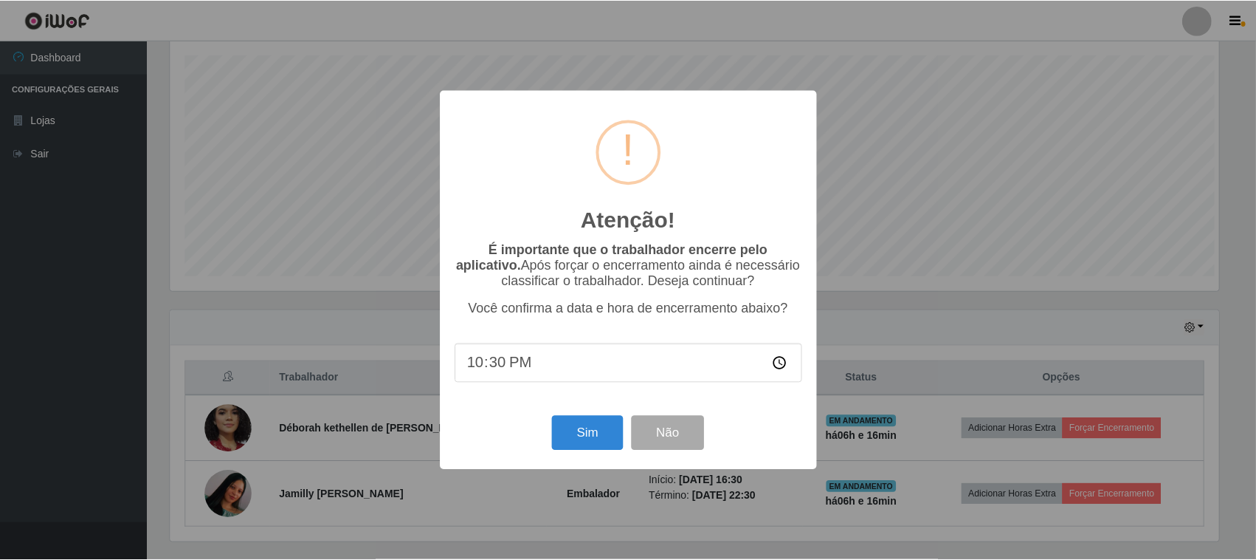
scroll to position [307, 1053]
click at [588, 437] on button "Sim" at bounding box center [590, 433] width 72 height 35
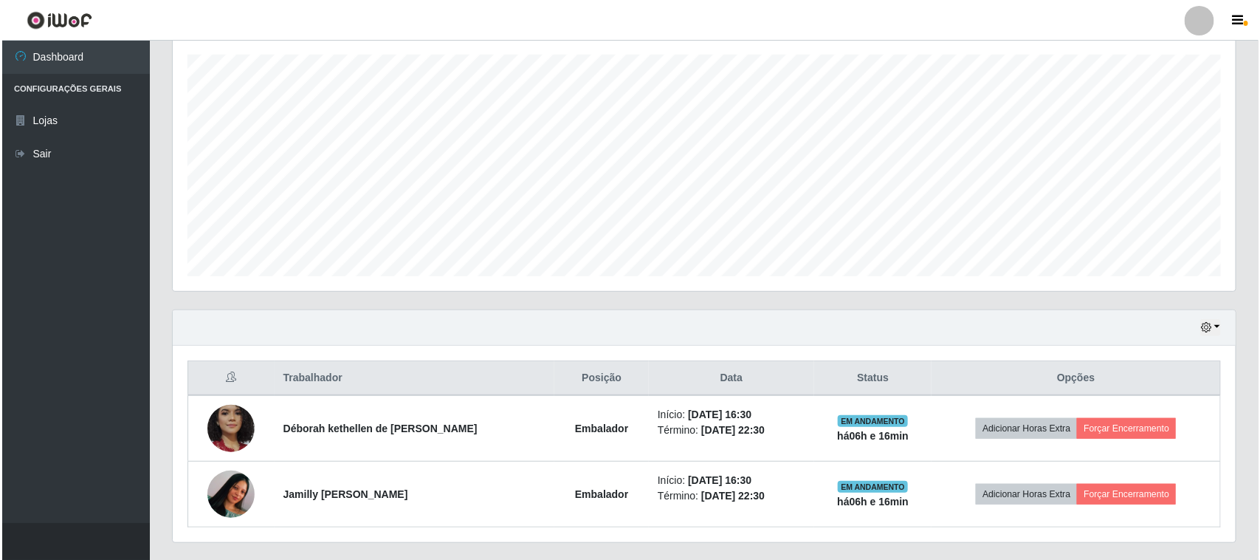
scroll to position [0, 0]
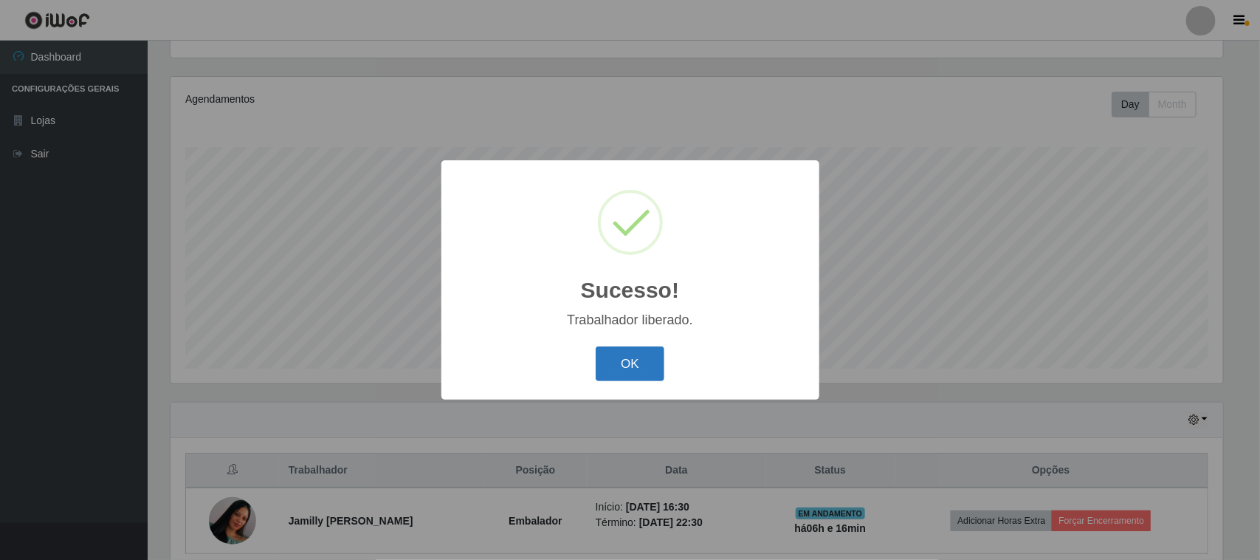
click at [613, 360] on button "OK" at bounding box center [630, 363] width 69 height 35
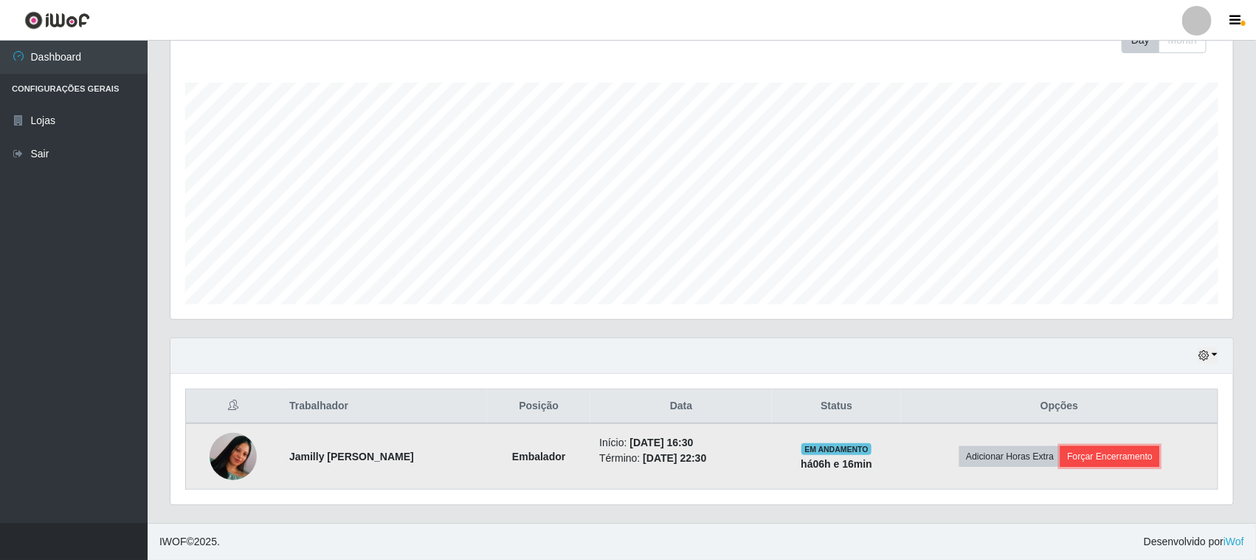
click at [1108, 455] on button "Forçar Encerramento" at bounding box center [1110, 456] width 99 height 21
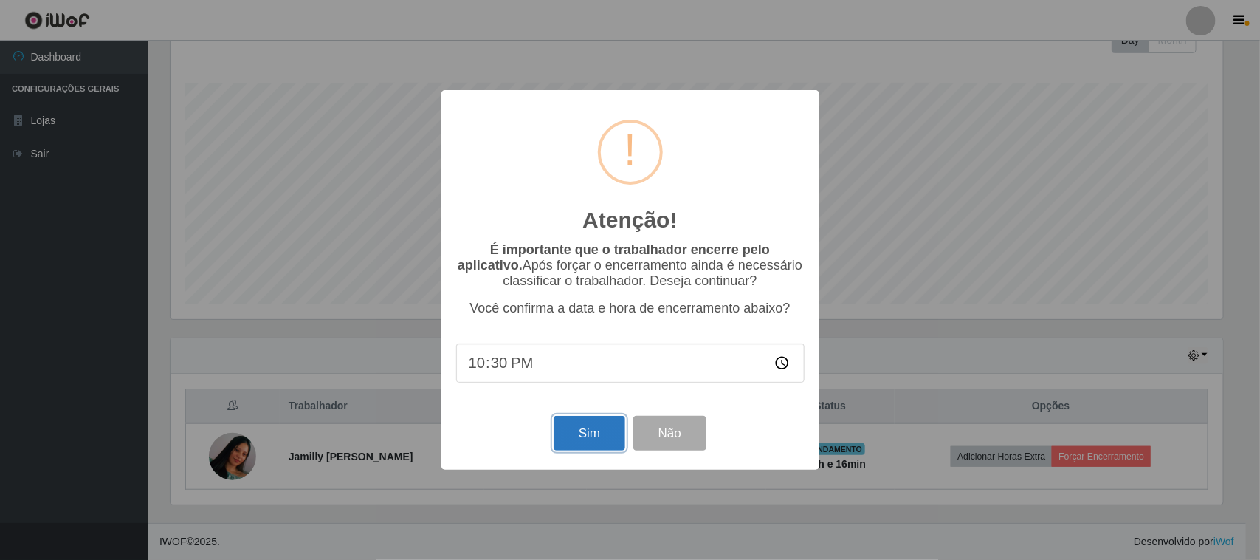
click at [607, 439] on button "Sim" at bounding box center [590, 433] width 72 height 35
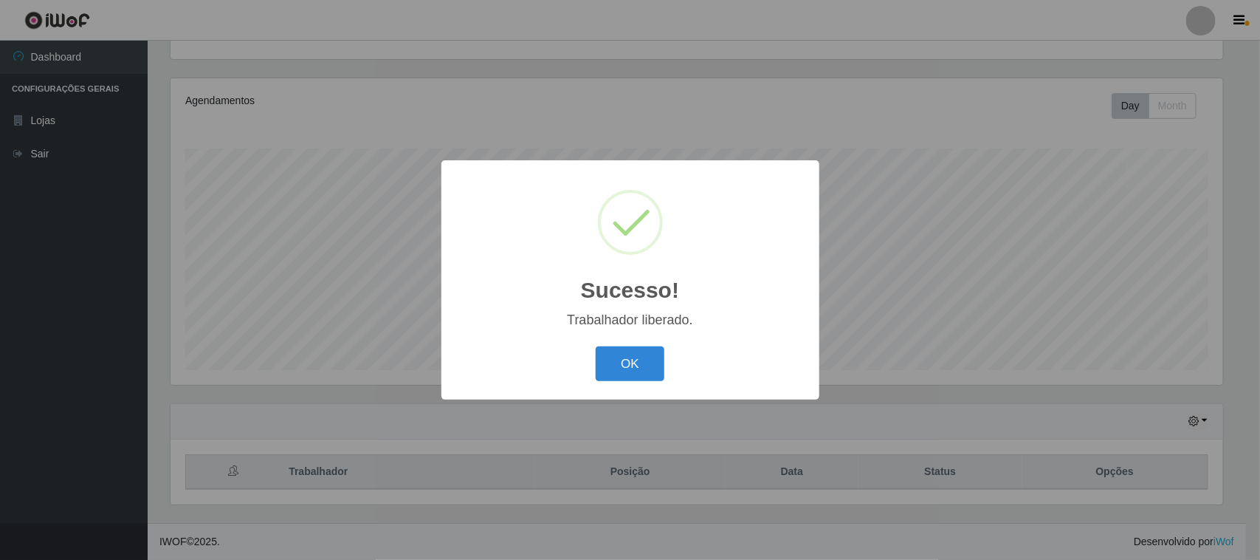
click at [639, 355] on button "OK" at bounding box center [630, 363] width 69 height 35
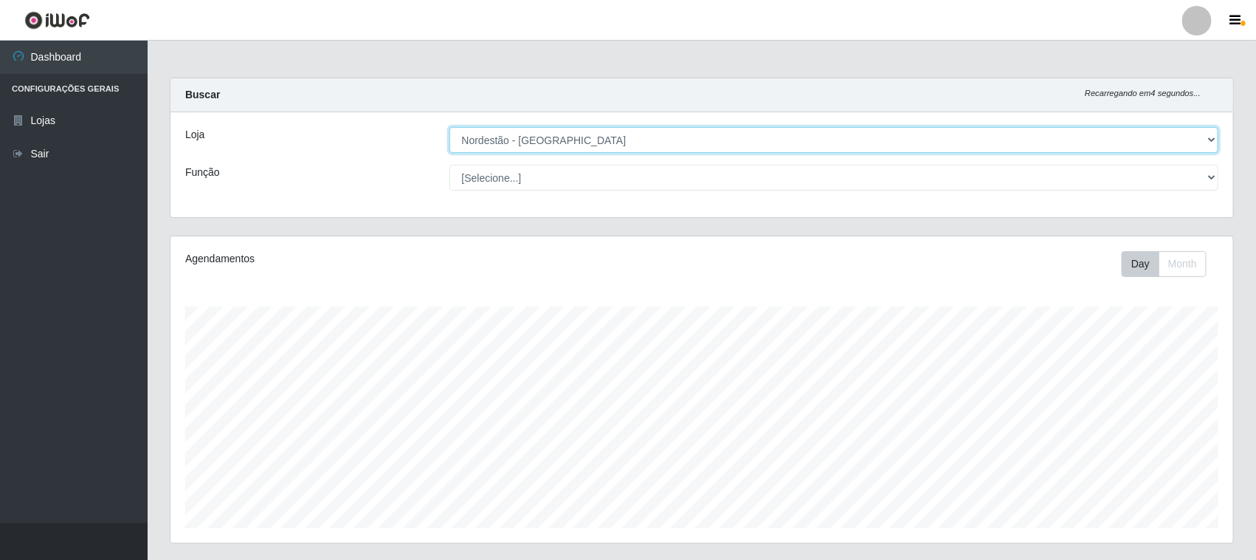
click at [533, 134] on select "[Selecione...] Nordestão - [GEOGRAPHIC_DATA]" at bounding box center [835, 140] width 770 height 26
click at [450, 127] on select "[Selecione...] Nordestão - [GEOGRAPHIC_DATA]" at bounding box center [835, 140] width 770 height 26
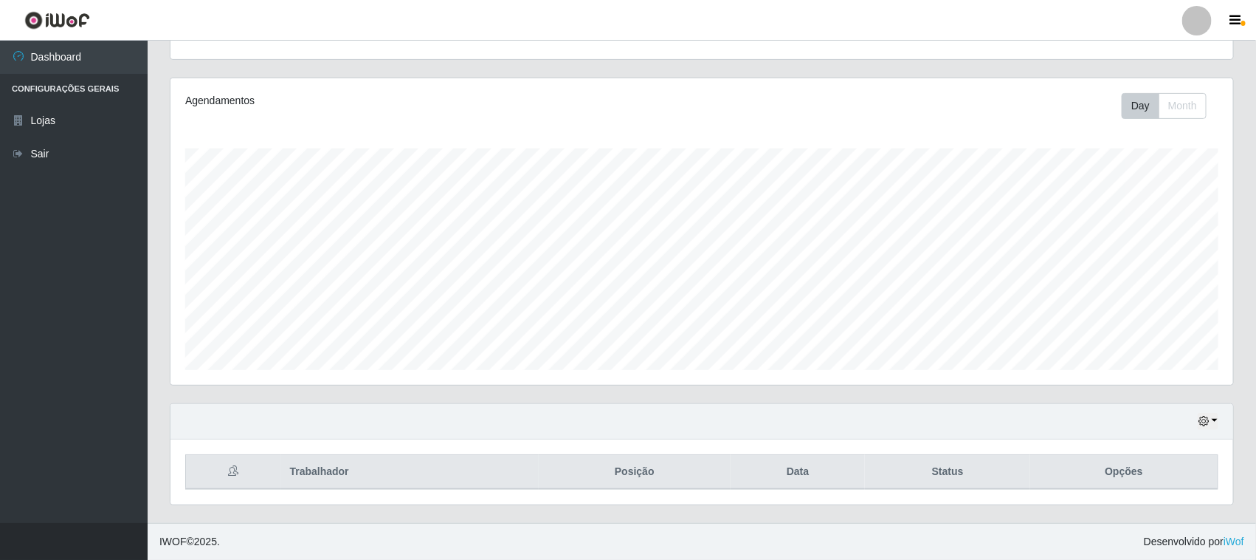
click at [1219, 426] on div "Hoje 1 dia 3 dias 1 Semana Não encerrados" at bounding box center [702, 421] width 1063 height 35
click at [1209, 422] on icon "button" at bounding box center [1204, 421] width 10 height 10
click at [1133, 298] on button "1 dia" at bounding box center [1159, 303] width 117 height 31
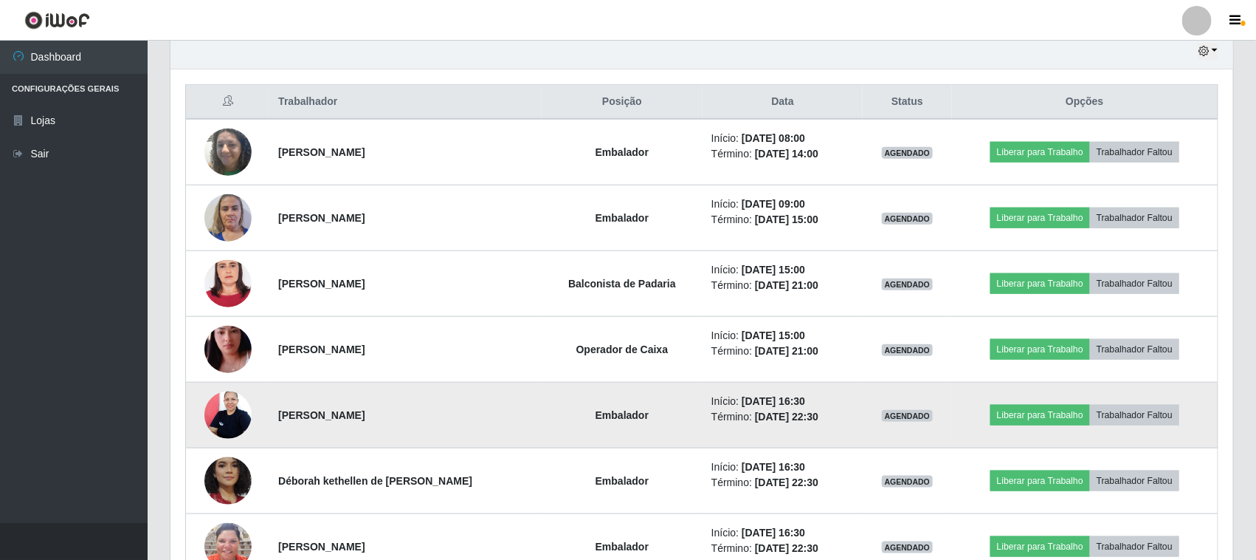
scroll to position [620, 0]
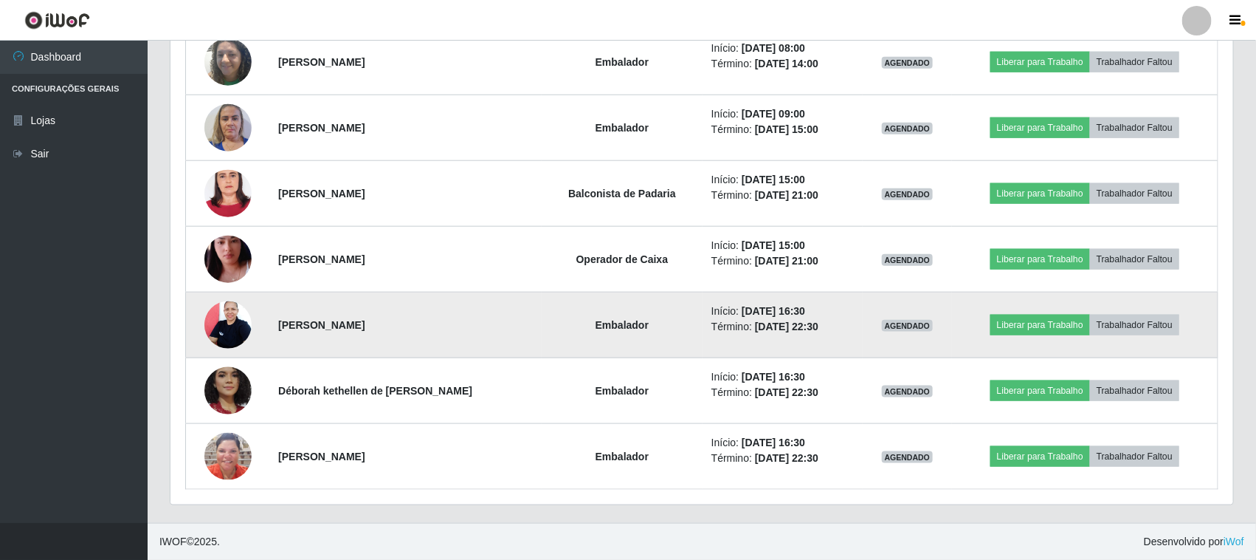
click at [247, 325] on img at bounding box center [227, 324] width 47 height 63
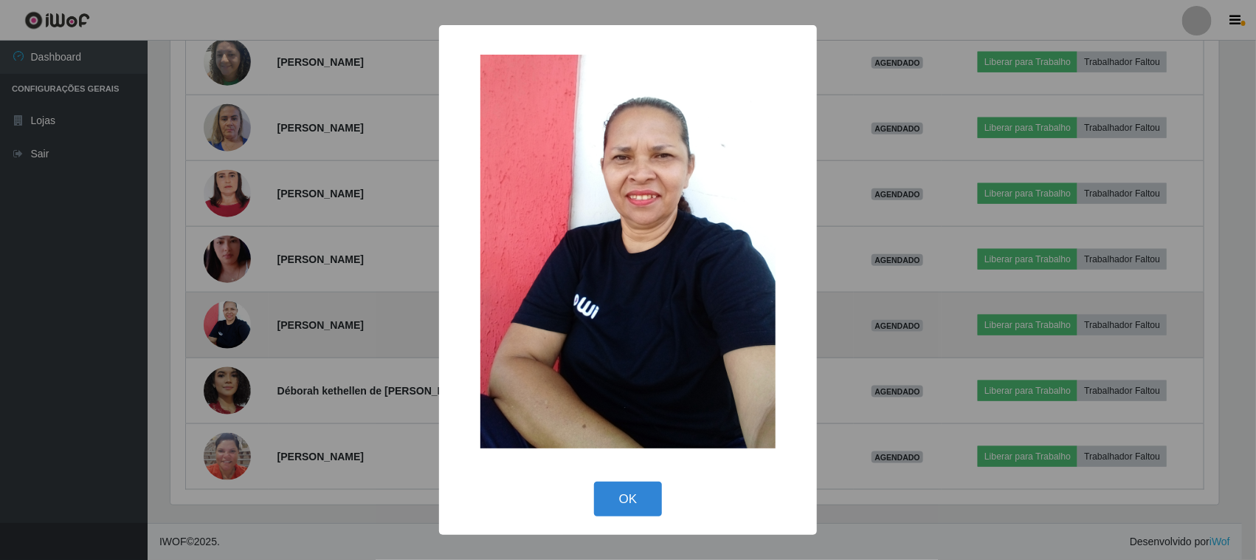
scroll to position [307, 1053]
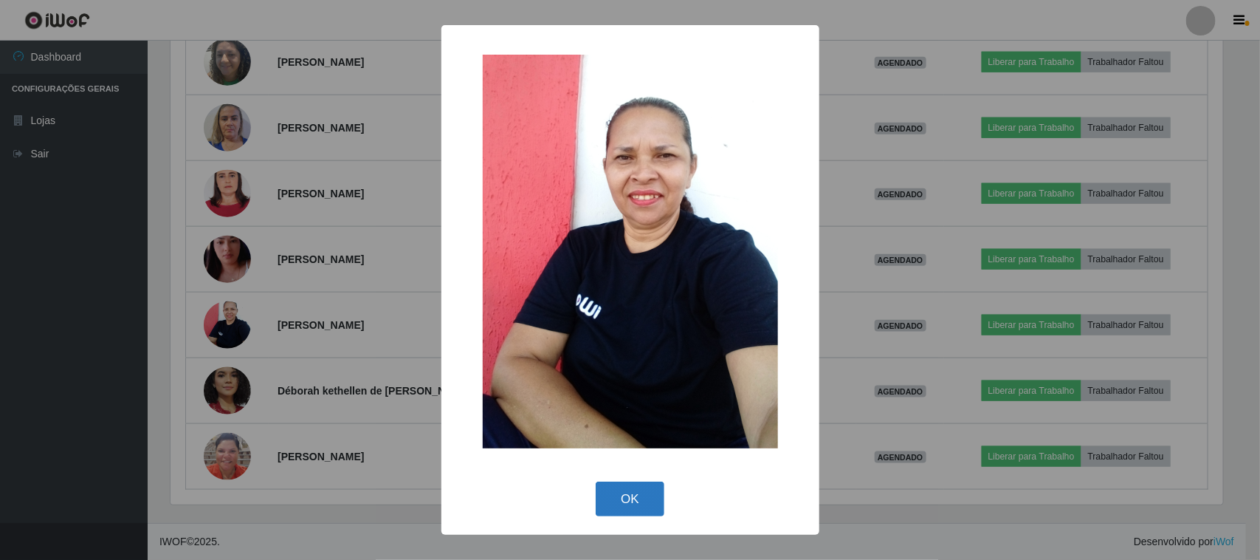
click at [639, 498] on button "OK" at bounding box center [630, 498] width 69 height 35
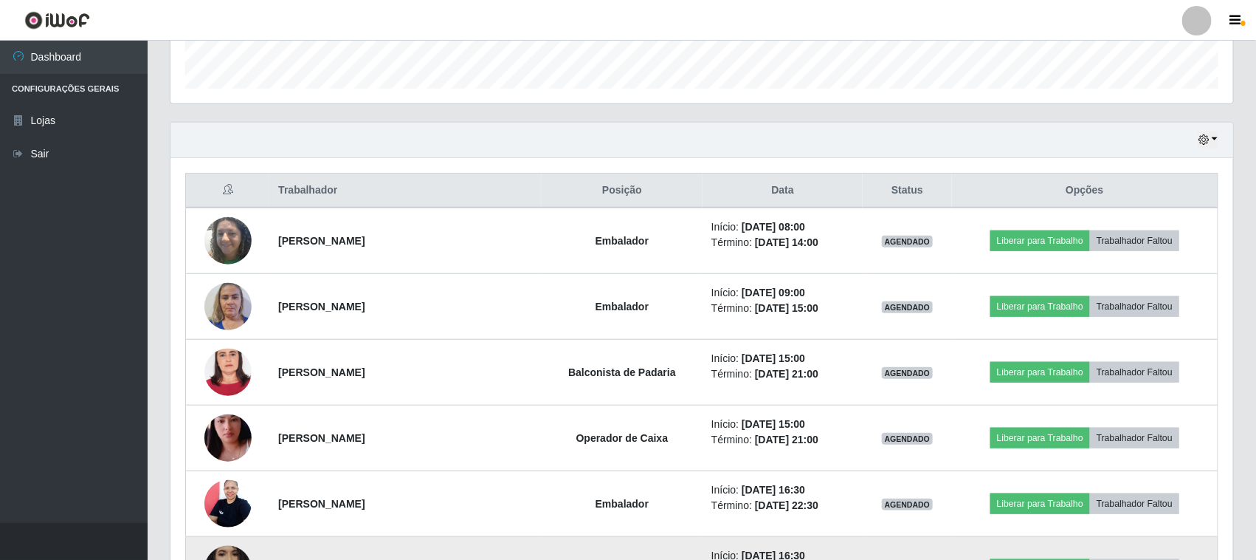
scroll to position [369, 0]
